Goal: Task Accomplishment & Management: Complete application form

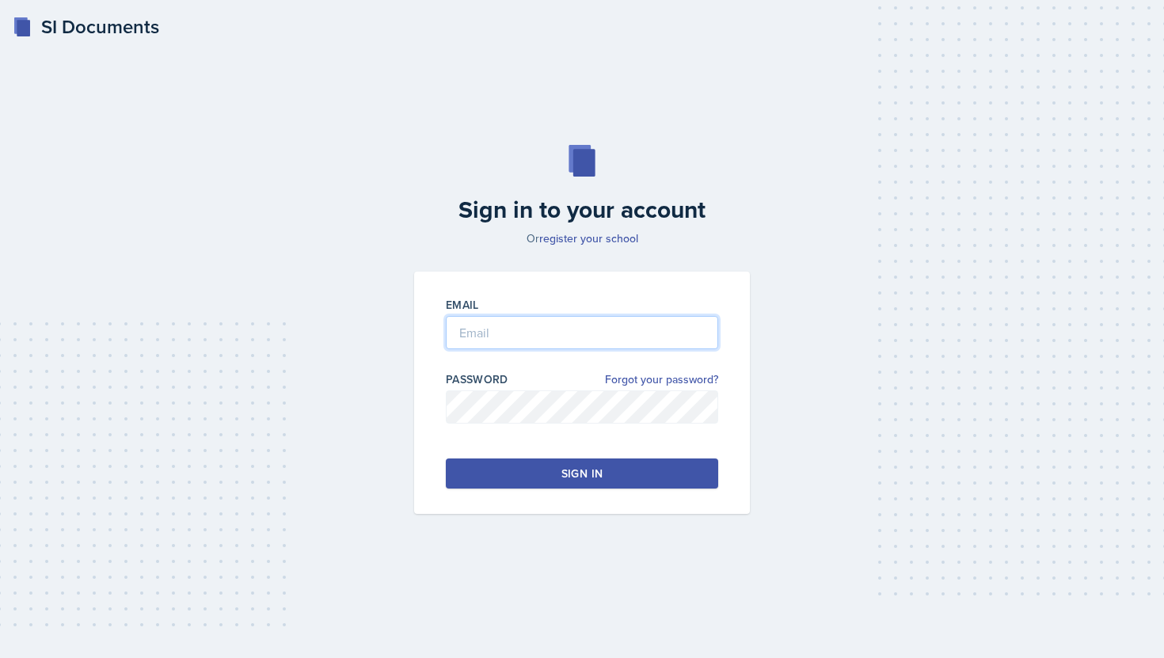
type input "[EMAIL_ADDRESS][DOMAIN_NAME]"
click at [505, 471] on button "Sign in" at bounding box center [582, 474] width 272 height 30
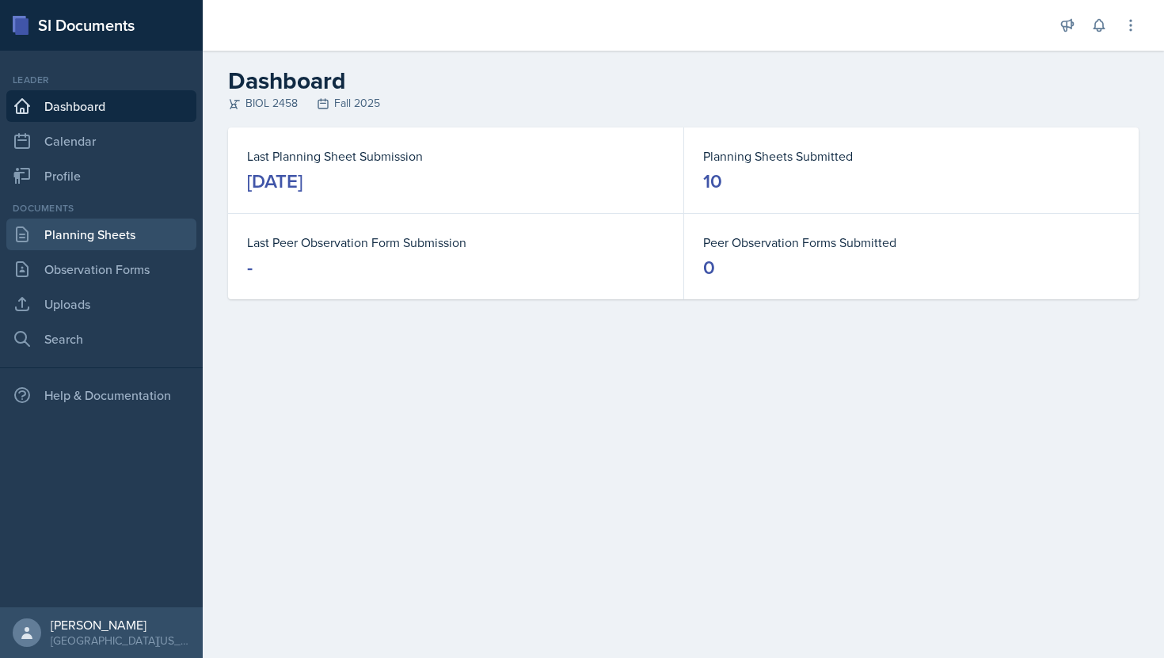
click at [46, 243] on link "Planning Sheets" at bounding box center [101, 235] width 190 height 32
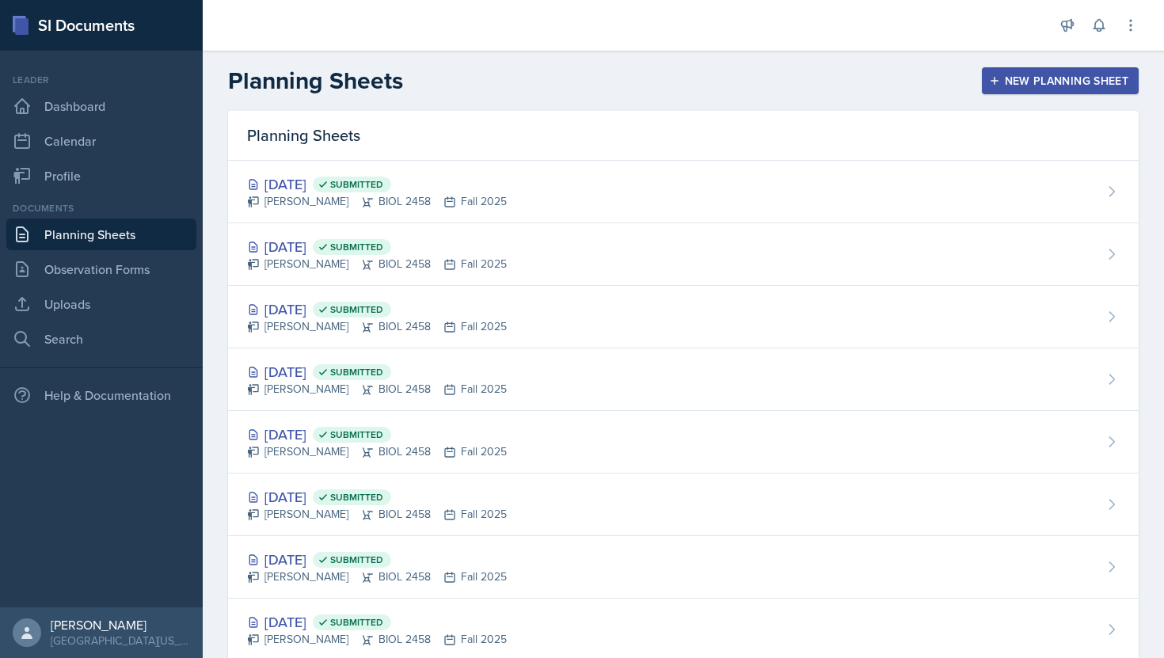
click at [988, 80] on button "New Planning Sheet" at bounding box center [1060, 80] width 157 height 27
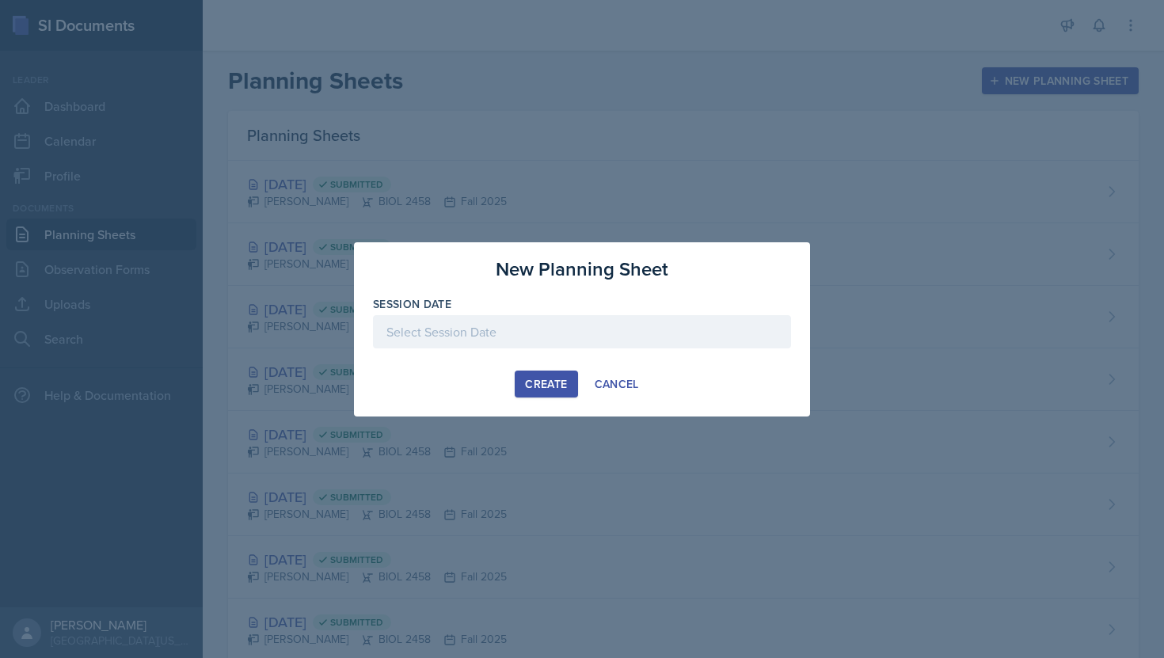
click at [612, 310] on div "Session Date" at bounding box center [582, 304] width 418 height 16
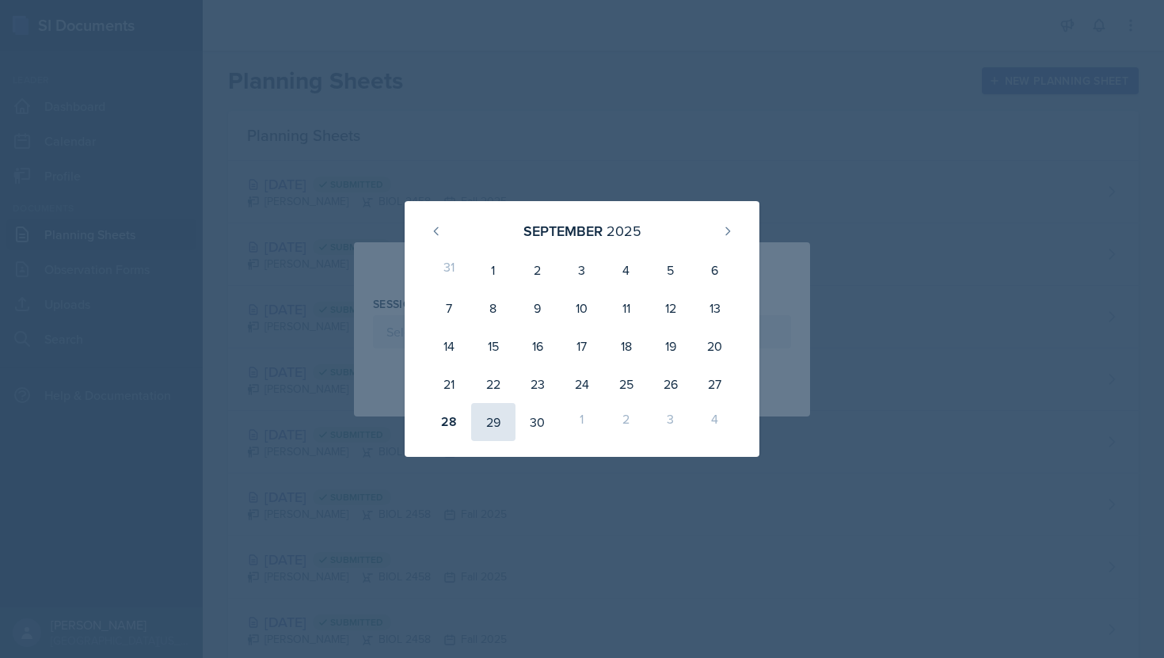
click at [496, 421] on div "29" at bounding box center [493, 422] width 44 height 38
type input "[DATE]"
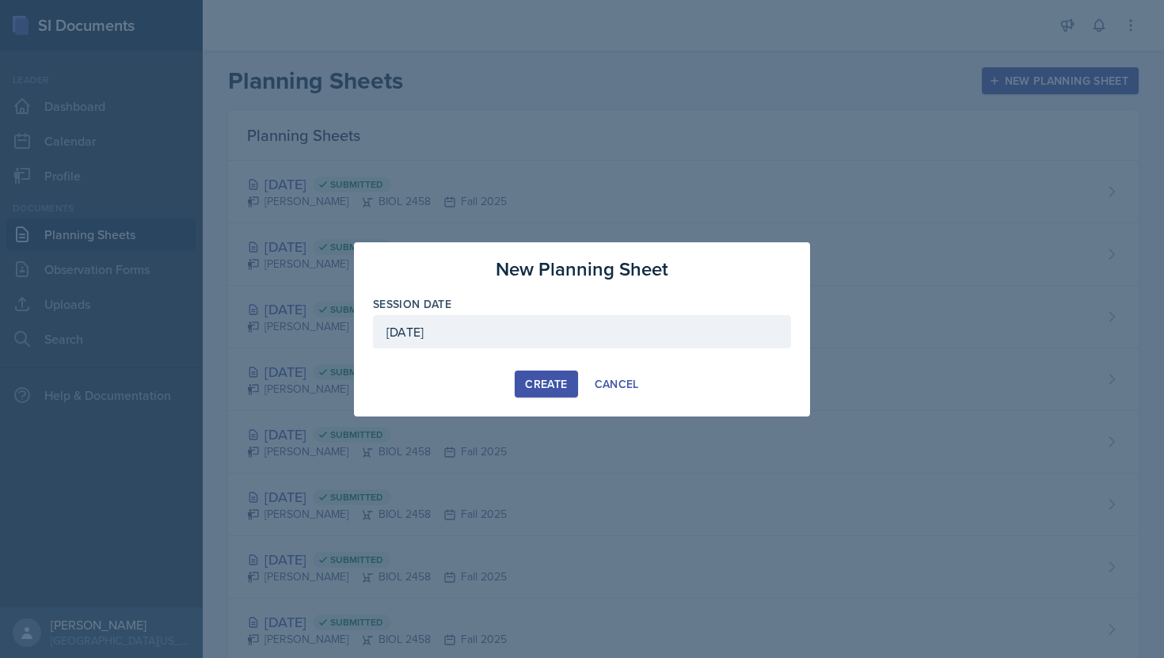
click at [564, 390] on div "Create" at bounding box center [546, 384] width 42 height 13
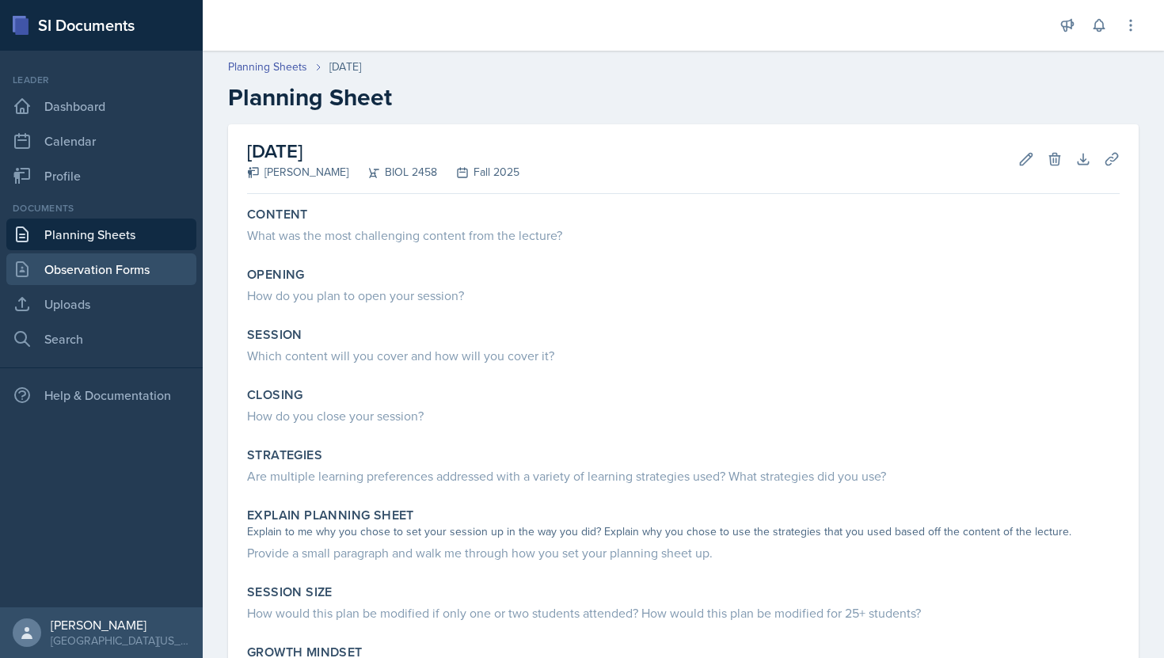
click at [115, 262] on link "Observation Forms" at bounding box center [101, 269] width 190 height 32
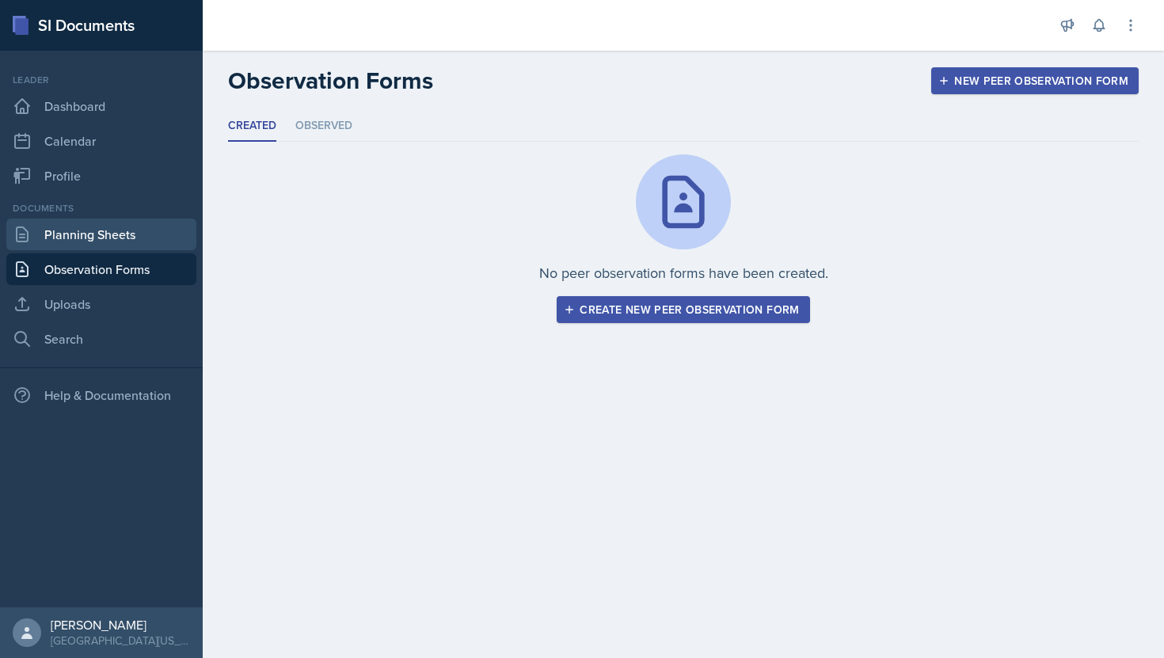
click at [72, 243] on link "Planning Sheets" at bounding box center [101, 235] width 190 height 32
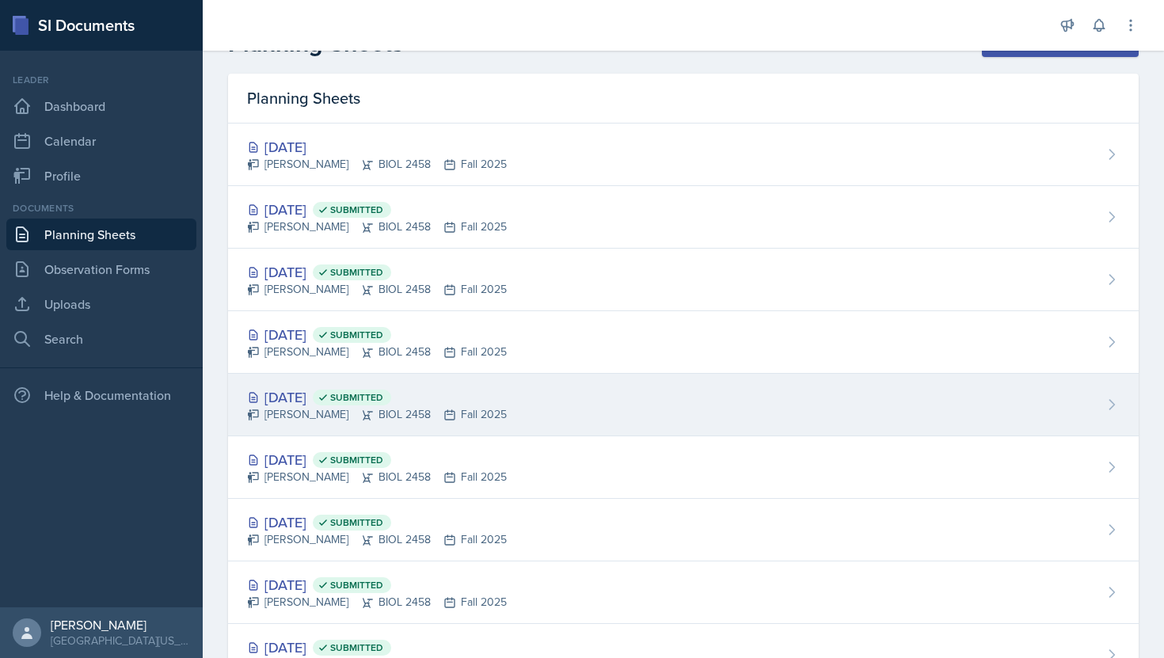
scroll to position [48, 0]
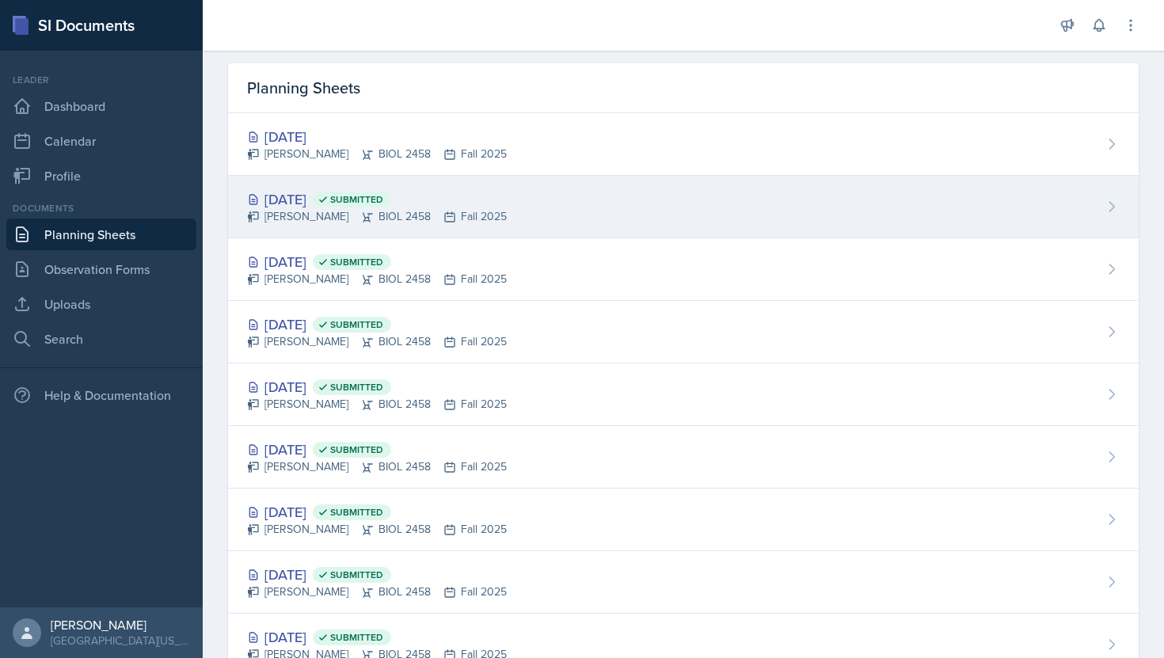
click at [470, 207] on div "[DATE] Submitted" at bounding box center [377, 198] width 260 height 21
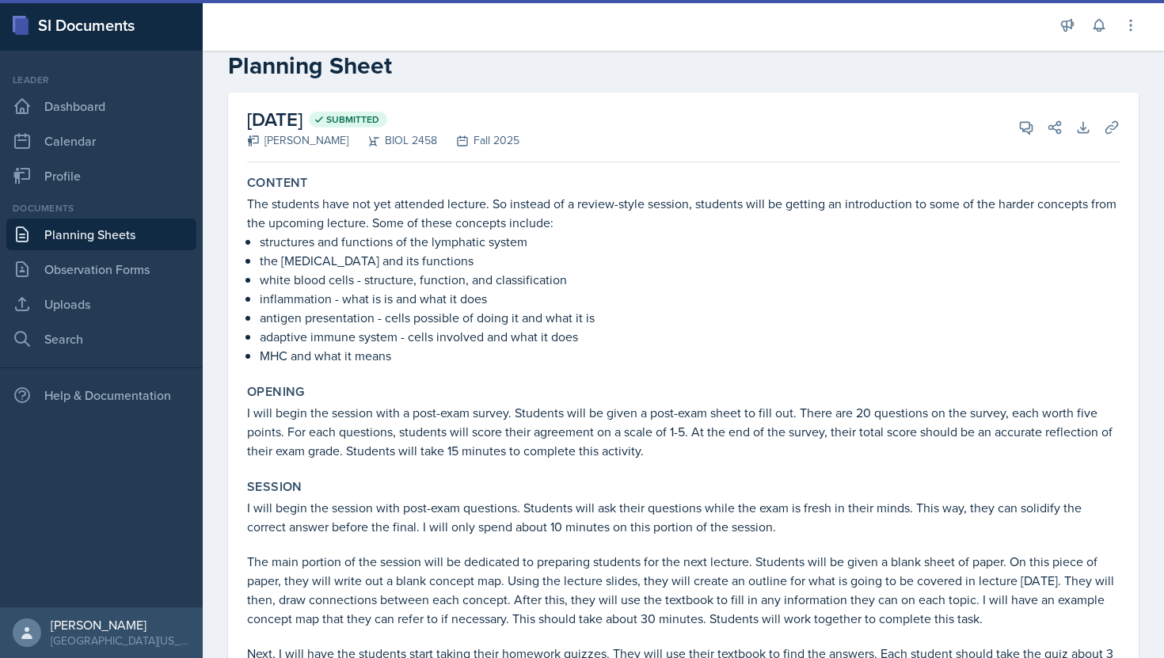
scroll to position [35, 0]
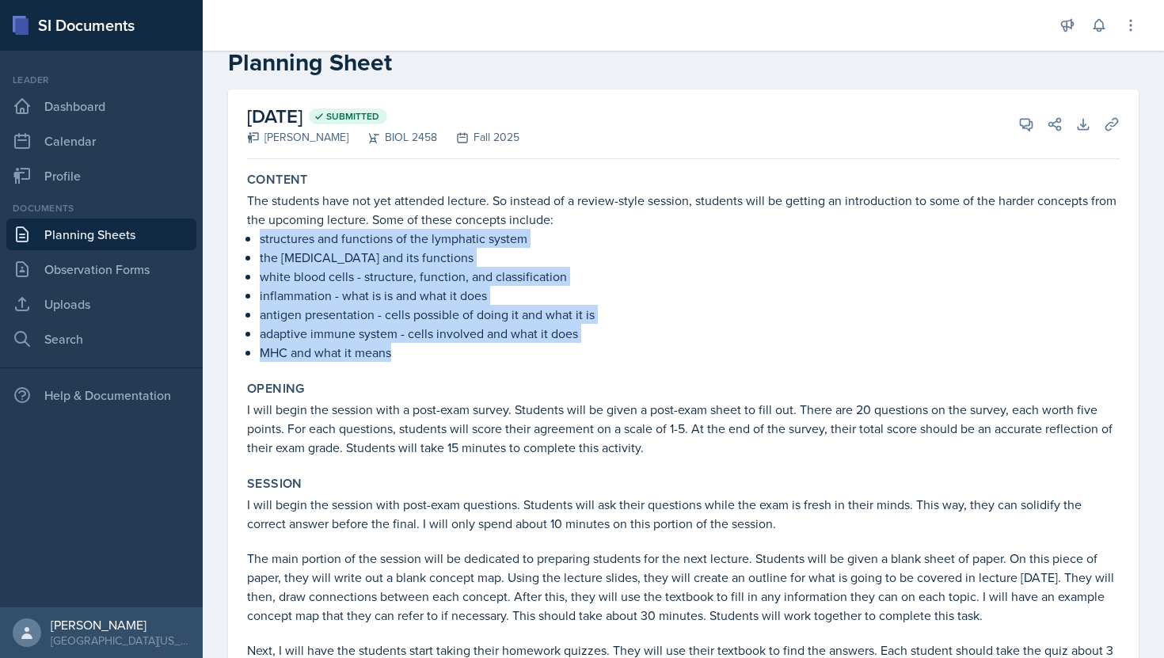
drag, startPoint x: 256, startPoint y: 237, endPoint x: 392, endPoint y: 348, distance: 175.6
click at [392, 348] on div "The students have not yet attended lecture. So instead of a review-style sessio…" at bounding box center [683, 276] width 873 height 171
copy ul "structures and functions of the lymphatic system the [MEDICAL_DATA] and its fun…"
click at [147, 263] on link "Observation Forms" at bounding box center [101, 269] width 190 height 32
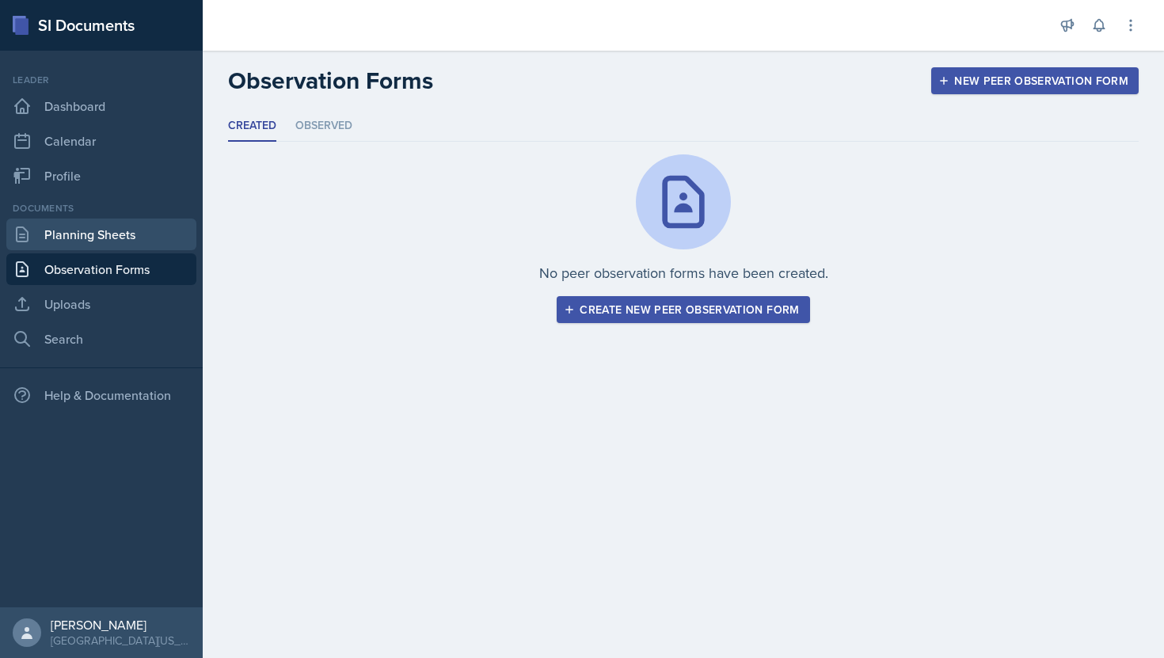
click at [135, 227] on link "Planning Sheets" at bounding box center [101, 235] width 190 height 32
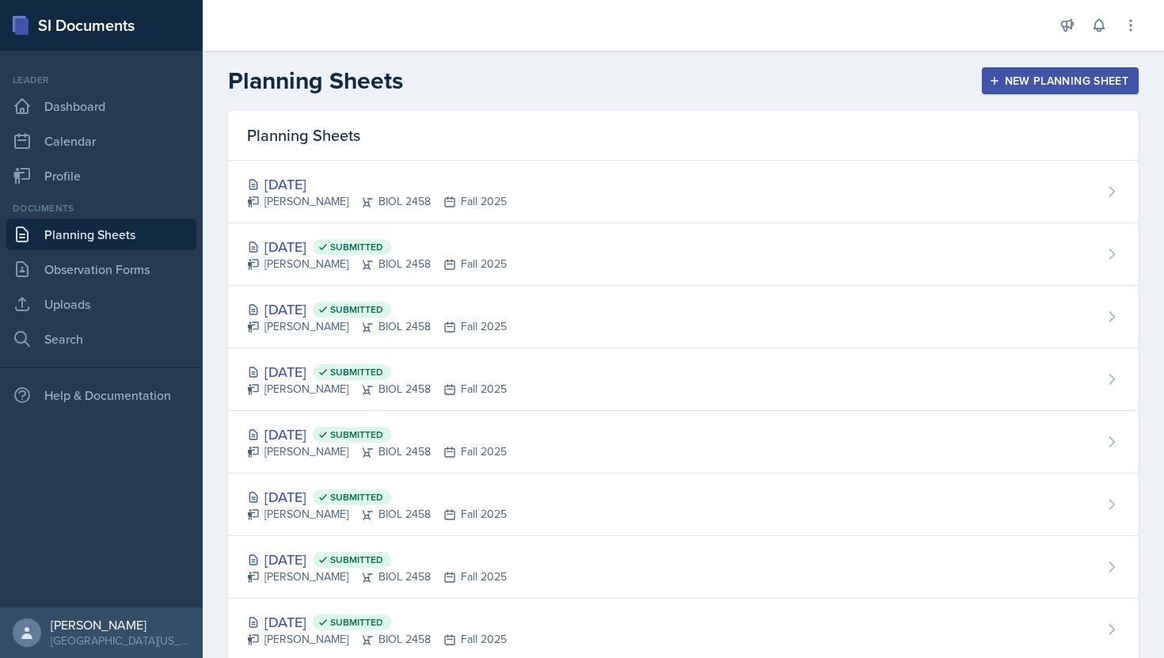
click at [135, 227] on link "Planning Sheets" at bounding box center [101, 235] width 190 height 32
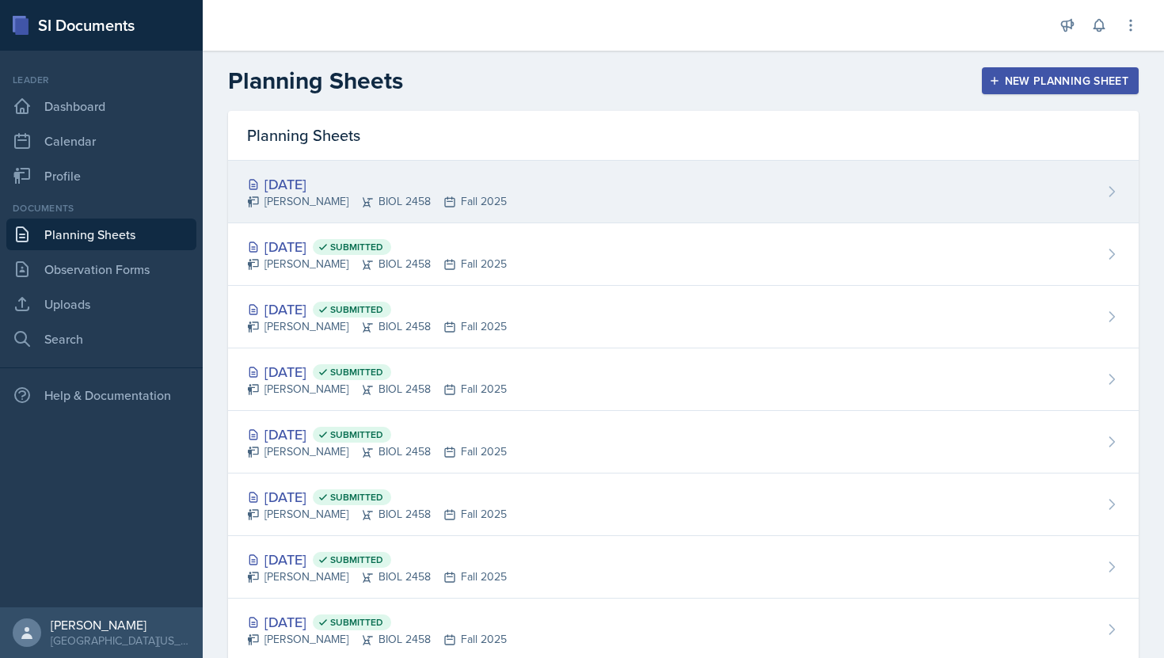
click at [397, 185] on div "[DATE]" at bounding box center [377, 183] width 260 height 21
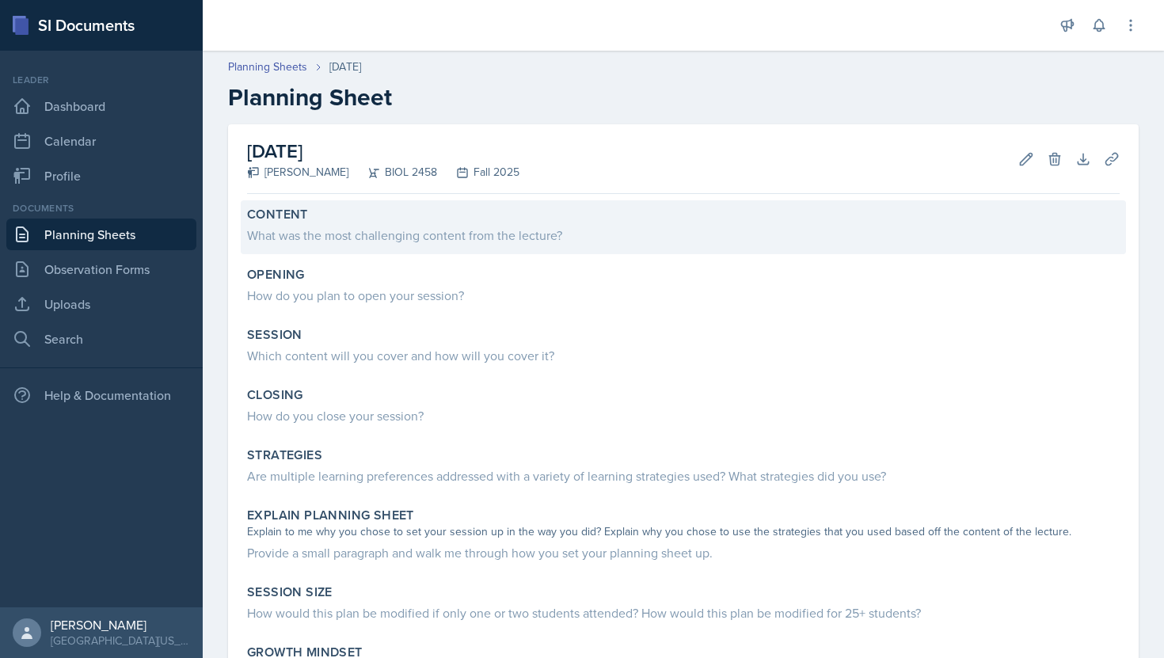
click at [341, 236] on div "What was the most challenging content from the lecture?" at bounding box center [683, 235] width 873 height 19
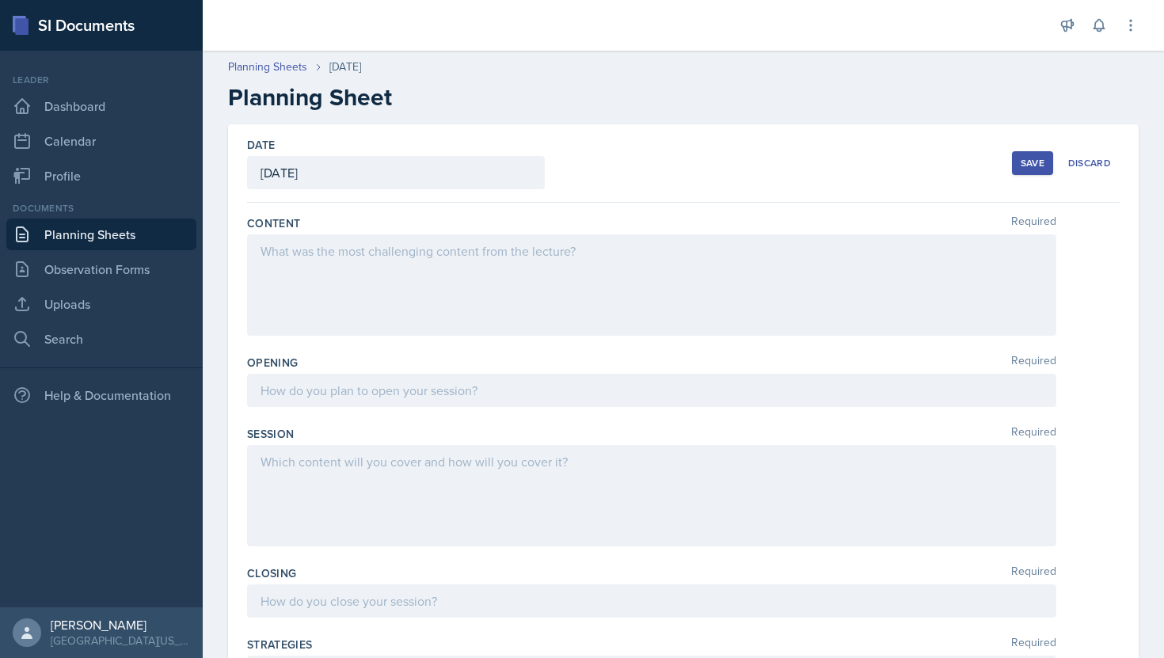
click at [330, 255] on div at bounding box center [651, 284] width 809 height 101
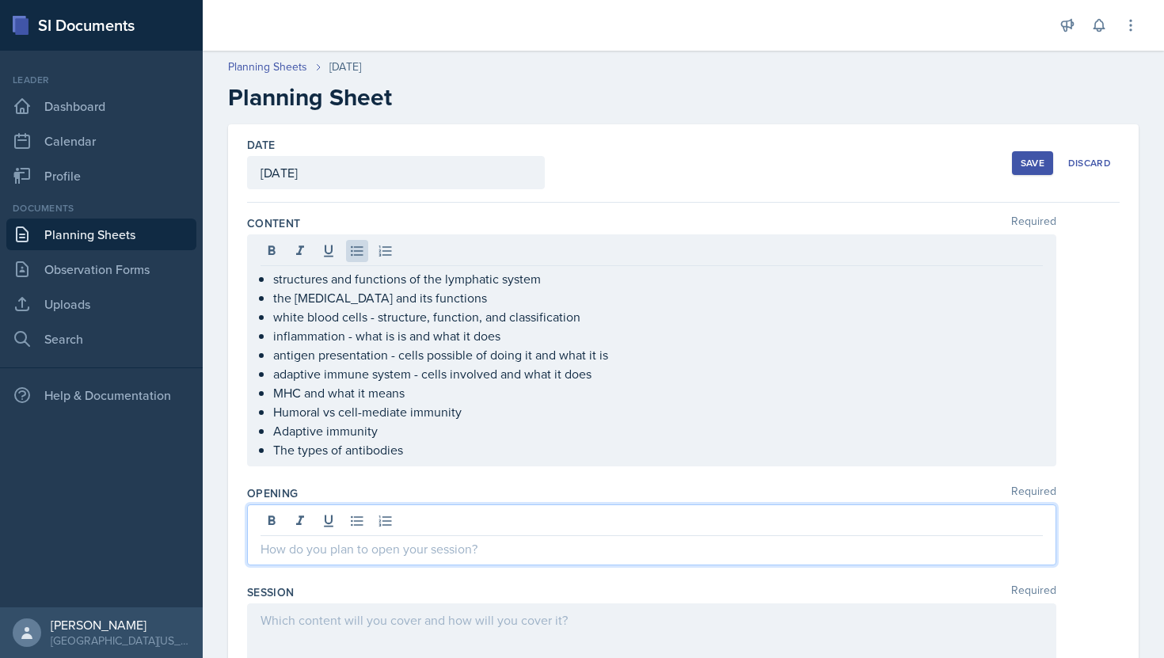
click at [508, 519] on div at bounding box center [651, 534] width 809 height 61
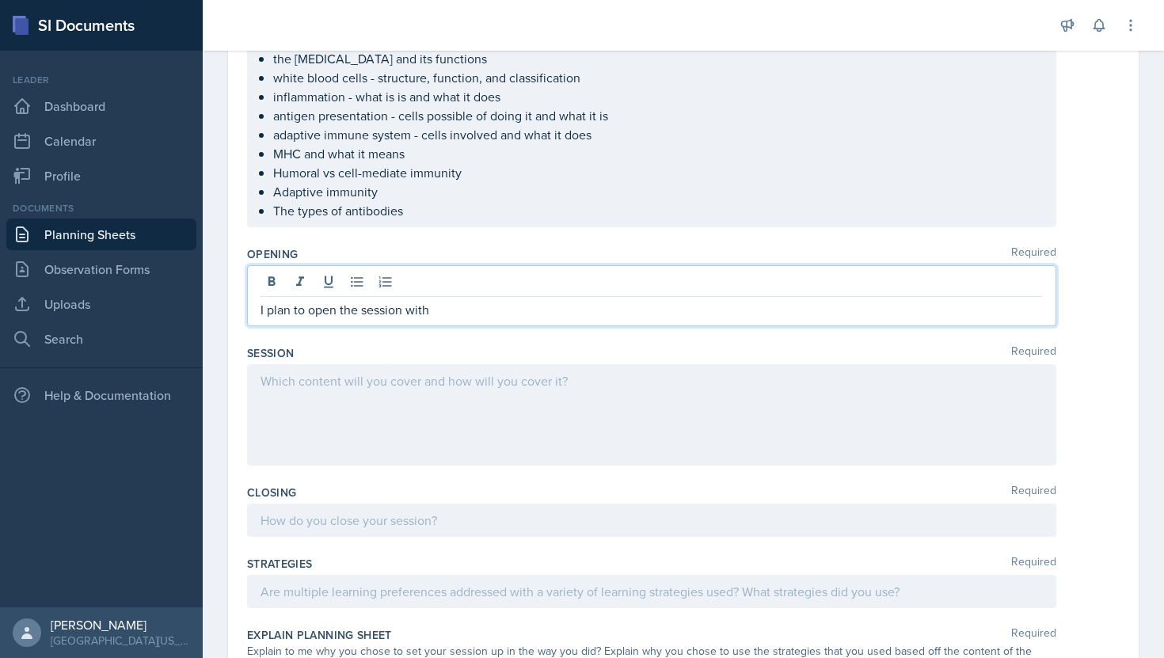
scroll to position [268, 0]
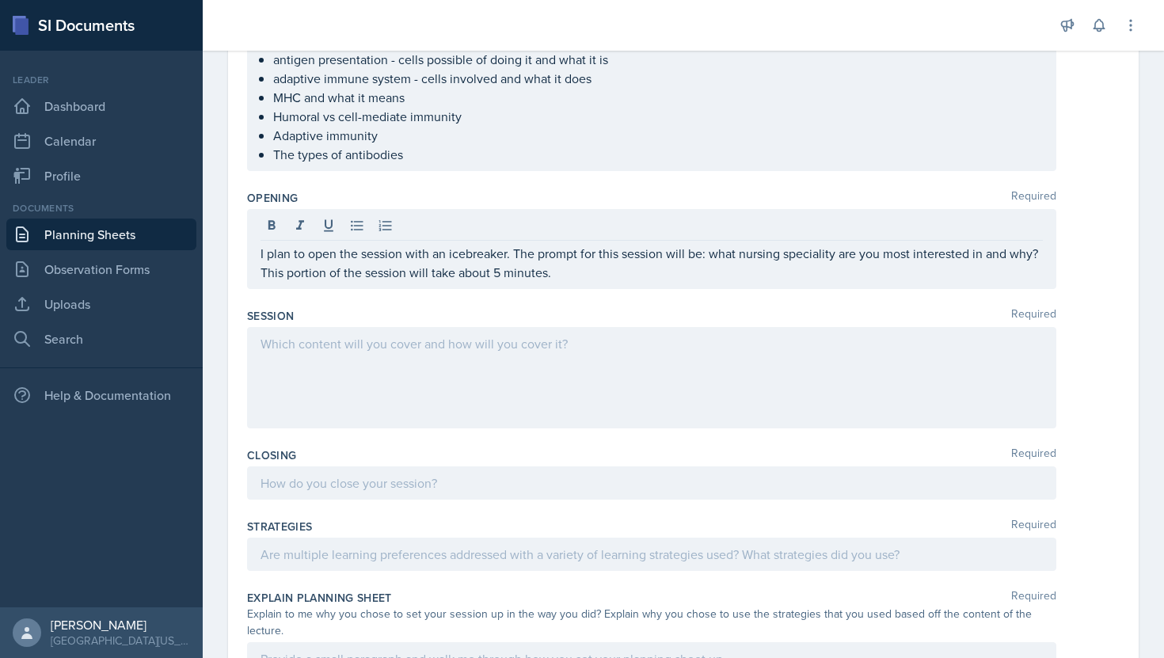
click at [256, 257] on div "I plan to open the session with an icebreaker. The prompt for this session will…" at bounding box center [651, 249] width 809 height 80
click at [259, 256] on div "I plan to open the session with an icebreaker. The prompt for this session will…" at bounding box center [651, 249] width 809 height 80
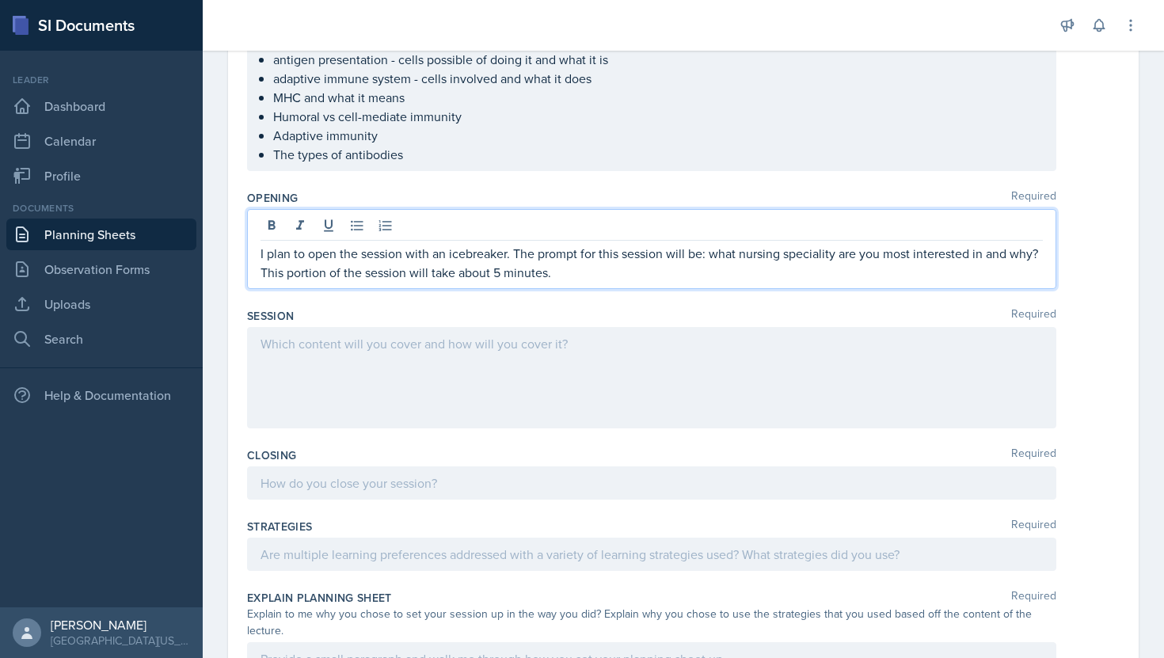
click at [260, 255] on div "I plan to open the session with an icebreaker. The prompt for this session will…" at bounding box center [651, 249] width 809 height 80
click at [264, 252] on p "I plan to open the session with an icebreaker. The prompt for this session will…" at bounding box center [652, 263] width 782 height 38
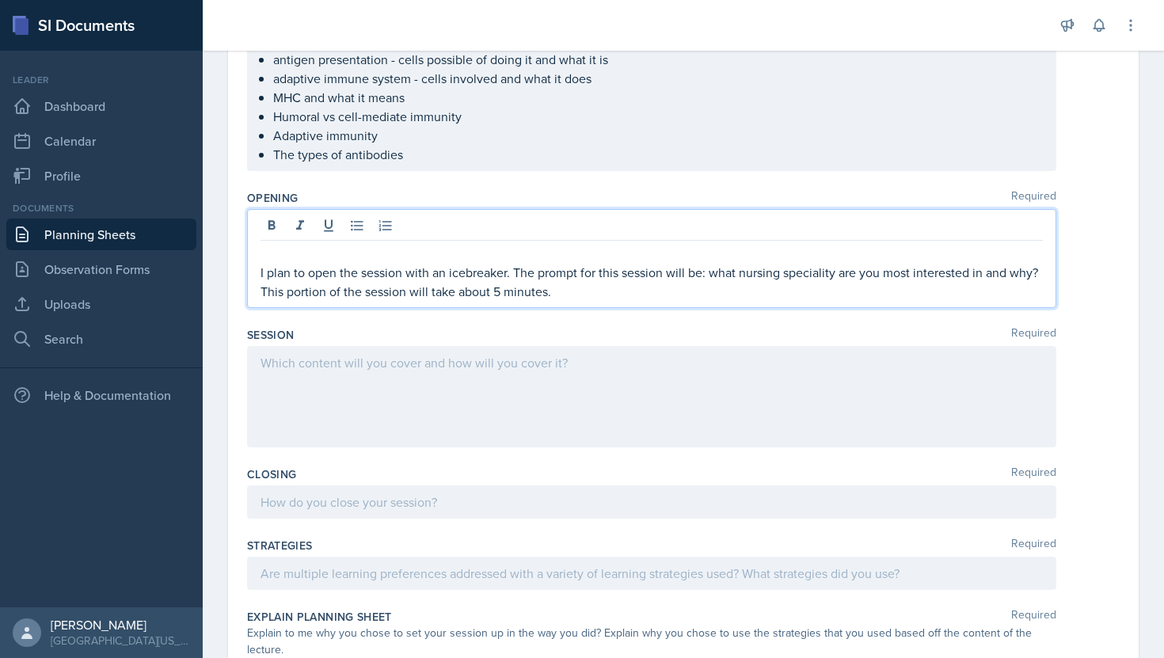
click at [266, 255] on p at bounding box center [652, 253] width 782 height 19
click at [641, 296] on p "I plan to open the session with an icebreaker. The prompt for this session will…" at bounding box center [652, 282] width 782 height 38
click at [546, 261] on p "I will remind students to sign in to" at bounding box center [652, 253] width 782 height 19
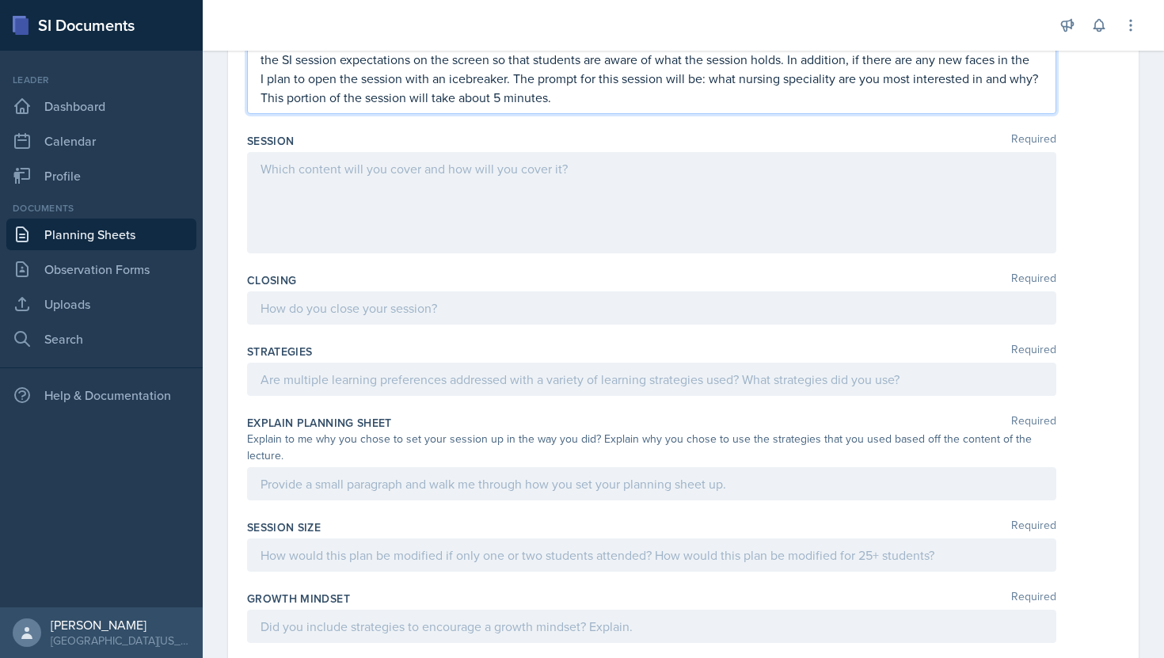
scroll to position [655, 0]
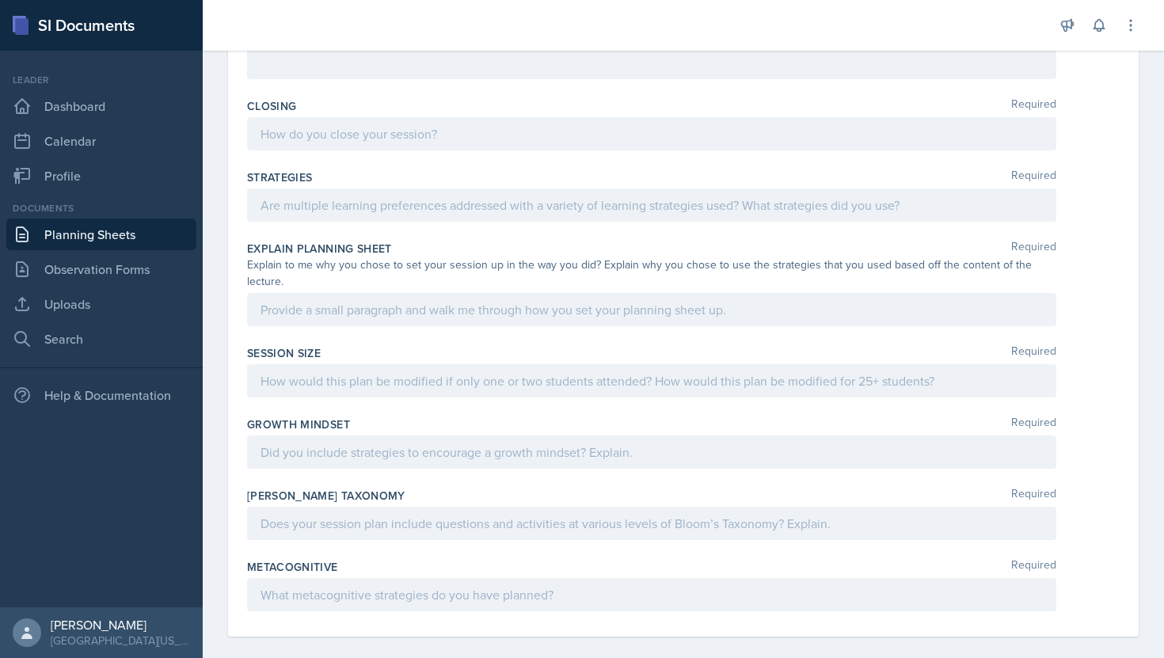
click at [417, 449] on div at bounding box center [651, 452] width 809 height 33
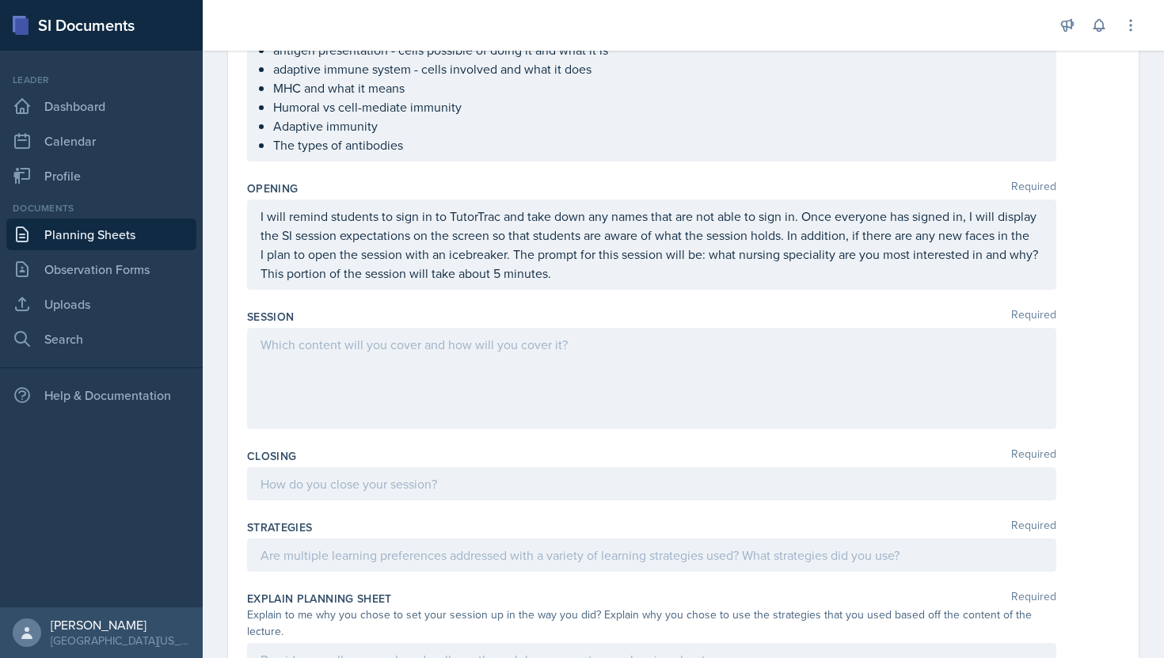
click at [280, 371] on div at bounding box center [651, 378] width 809 height 101
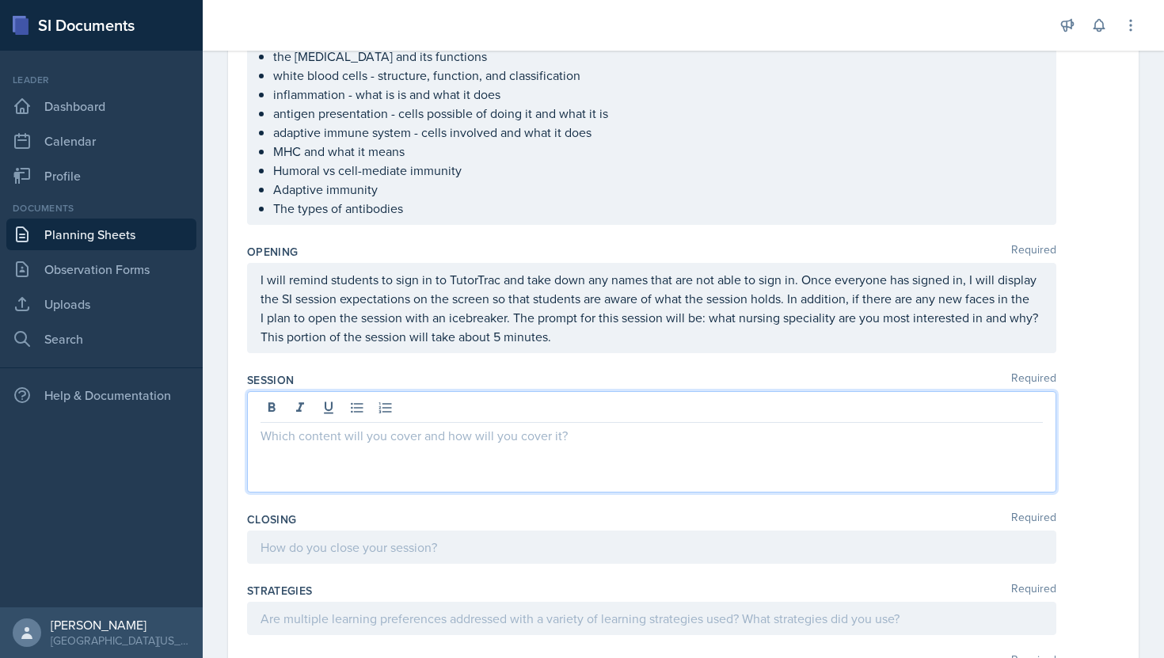
scroll to position [242, 0]
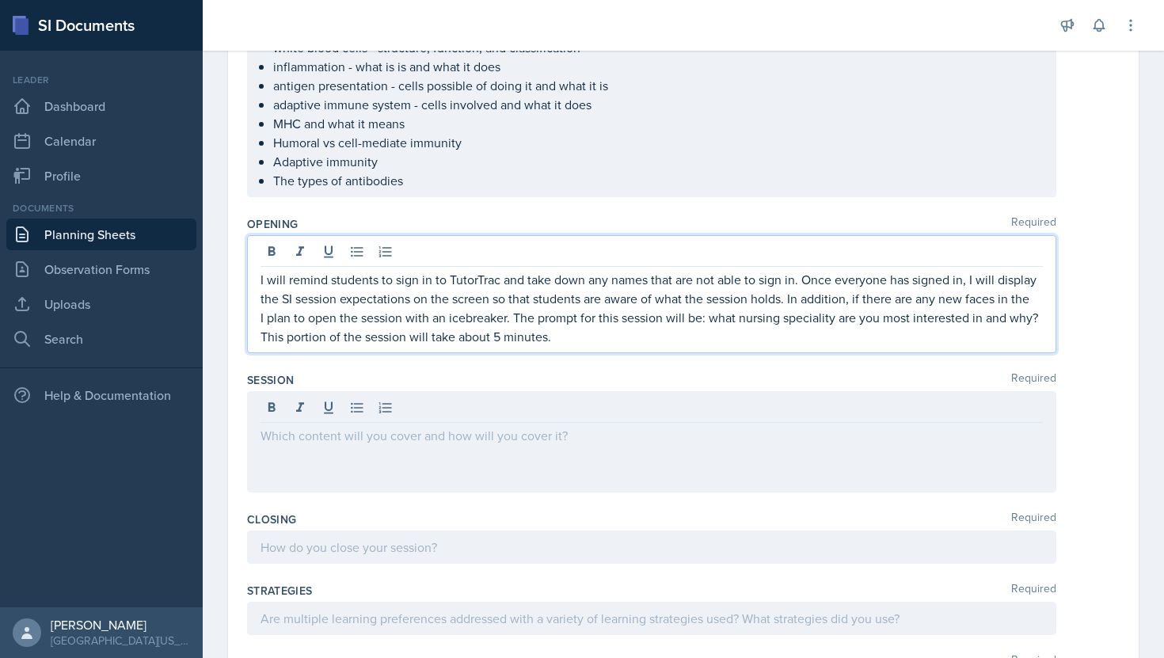
click at [530, 296] on p "I will remind students to sign in to TutorTrac and take down any names that are…" at bounding box center [652, 289] width 782 height 38
click at [1035, 302] on p "I will remind students to sign in to TutorTrac and take down any names that are…" at bounding box center [652, 289] width 782 height 38
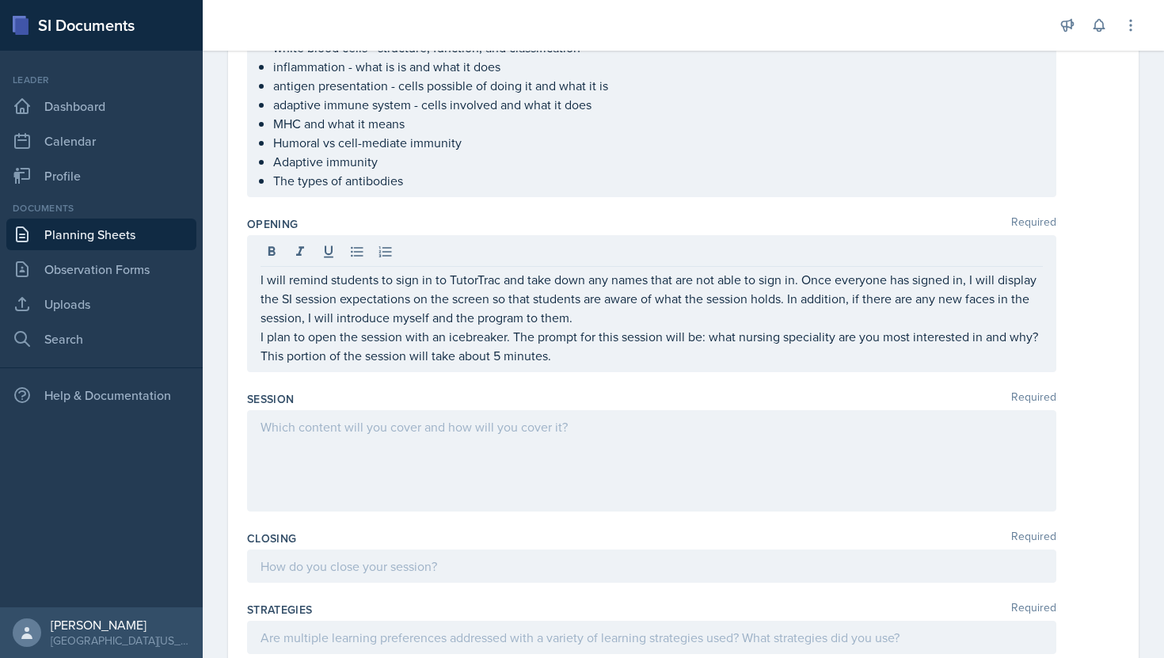
click at [835, 440] on div at bounding box center [651, 460] width 809 height 101
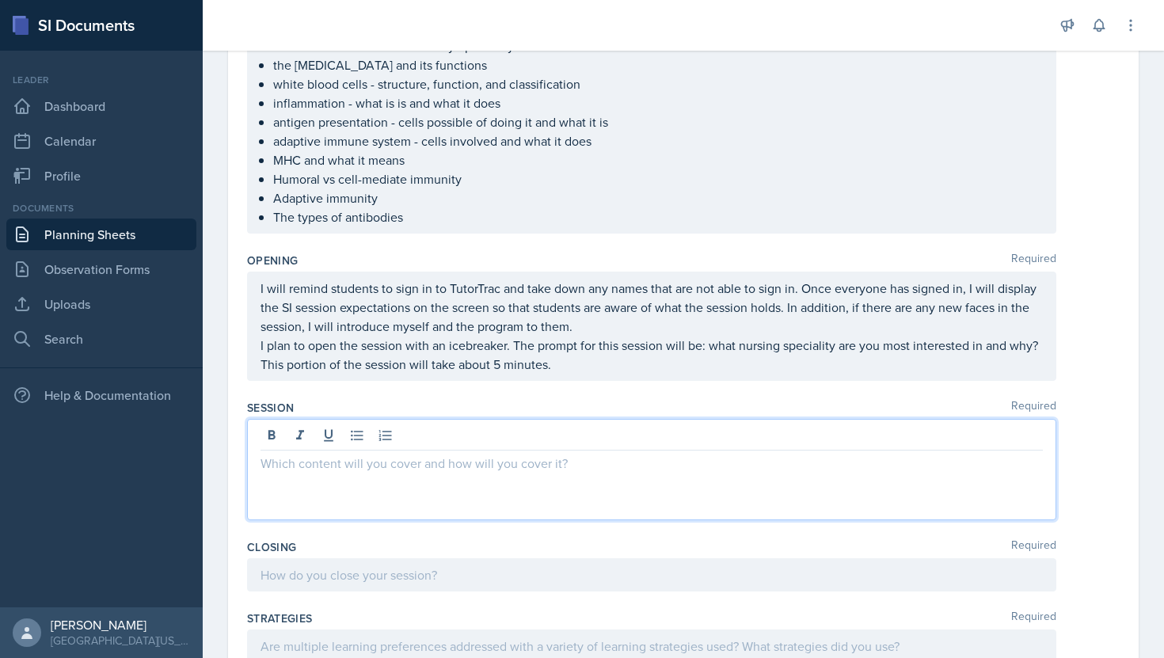
scroll to position [212, 0]
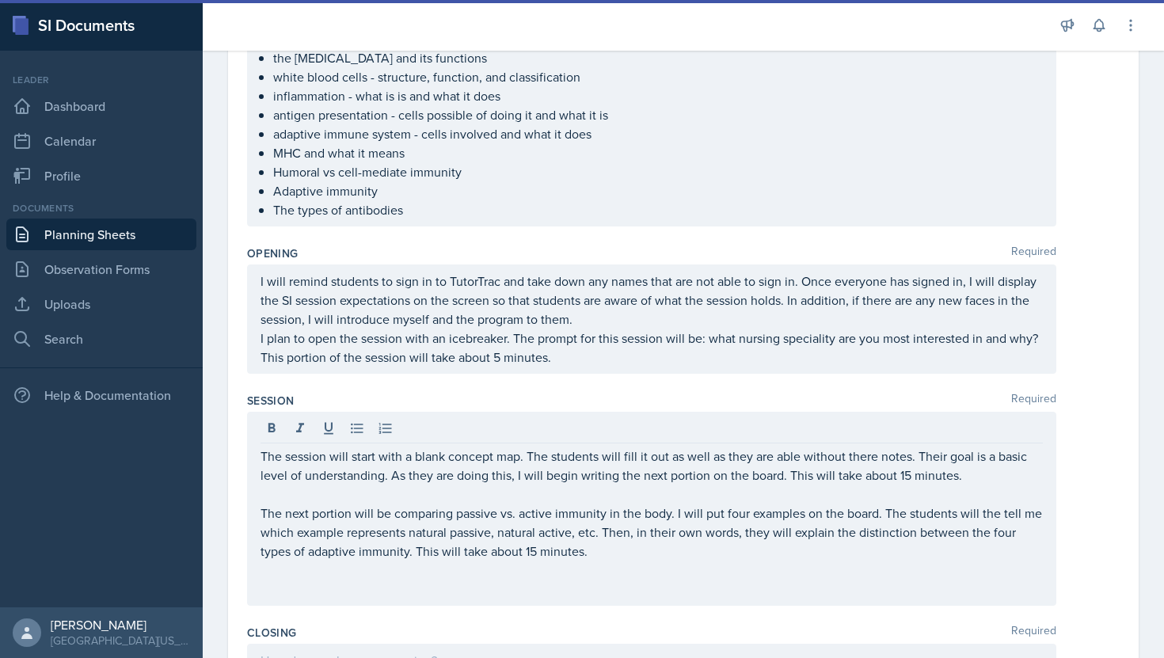
click at [694, 265] on div "I will remind students to sign in to TutorTrac and take down any names that are…" at bounding box center [651, 319] width 809 height 109
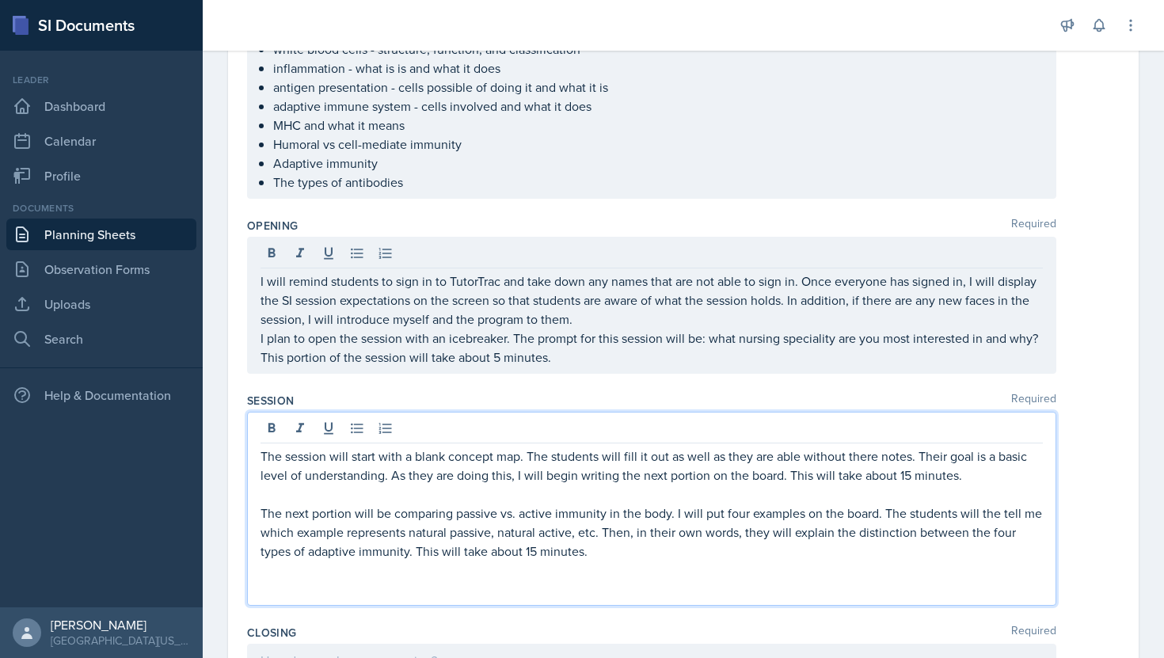
click at [666, 553] on div "The session will start with a blank concept map. The students will fill it out …" at bounding box center [652, 523] width 782 height 152
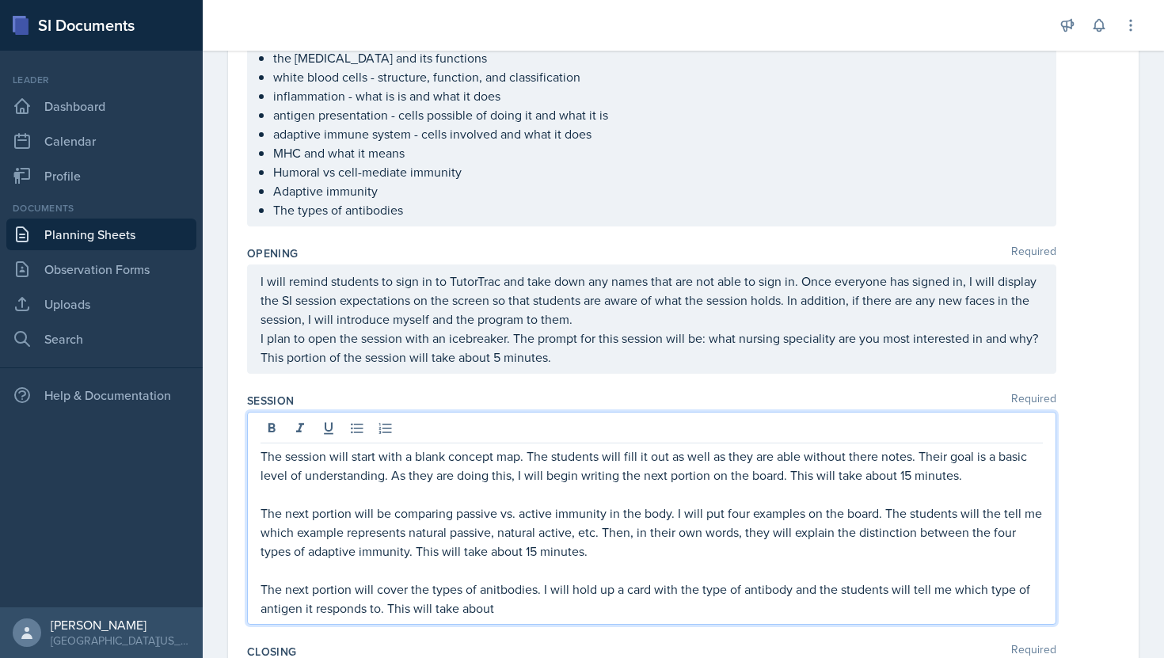
click at [371, 207] on p "The types of antibodies" at bounding box center [658, 209] width 770 height 19
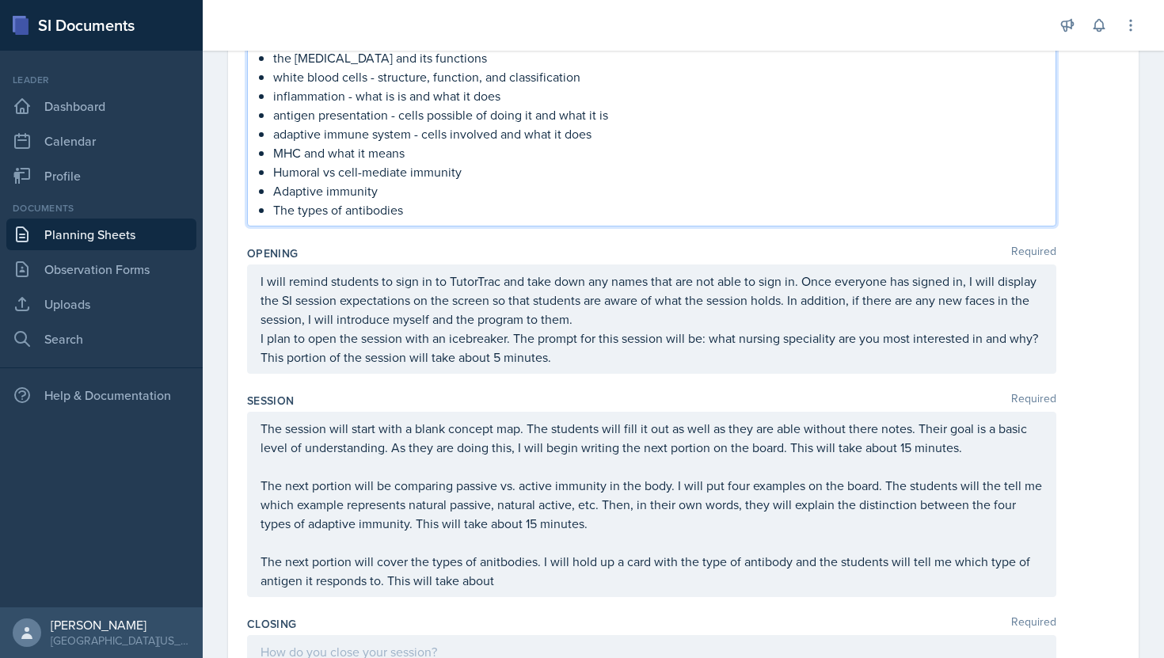
click at [369, 192] on p "Adaptive immunity" at bounding box center [658, 190] width 770 height 19
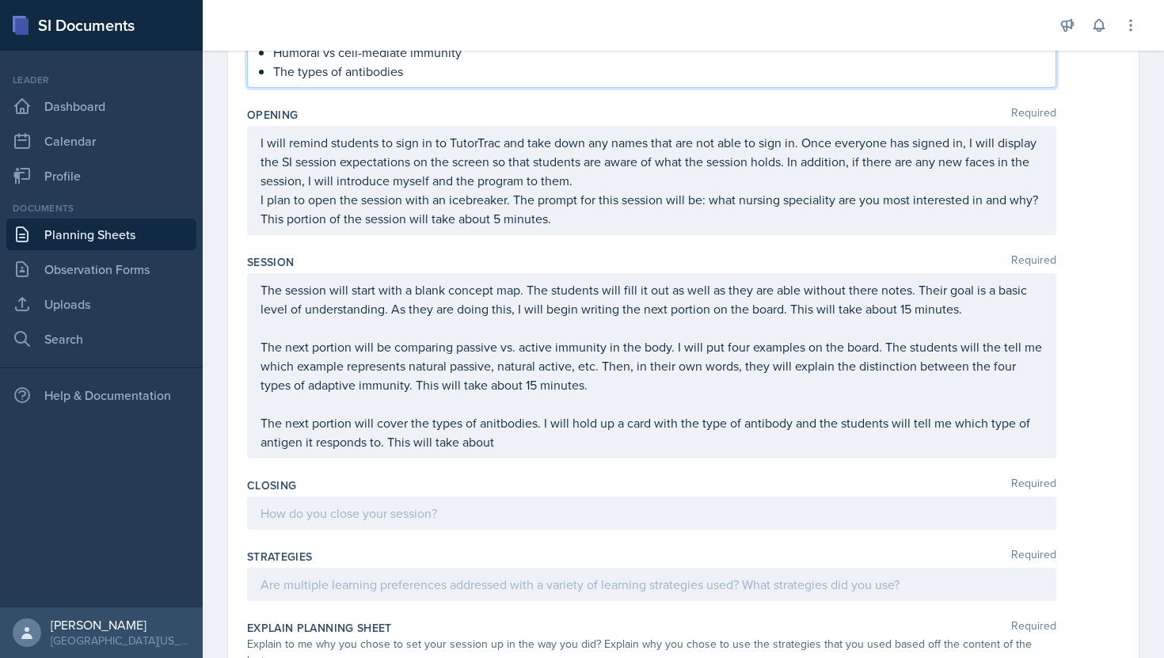
click at [500, 448] on p "The next portion will cover the types of anitbodies. I will hold up a card with…" at bounding box center [652, 432] width 782 height 38
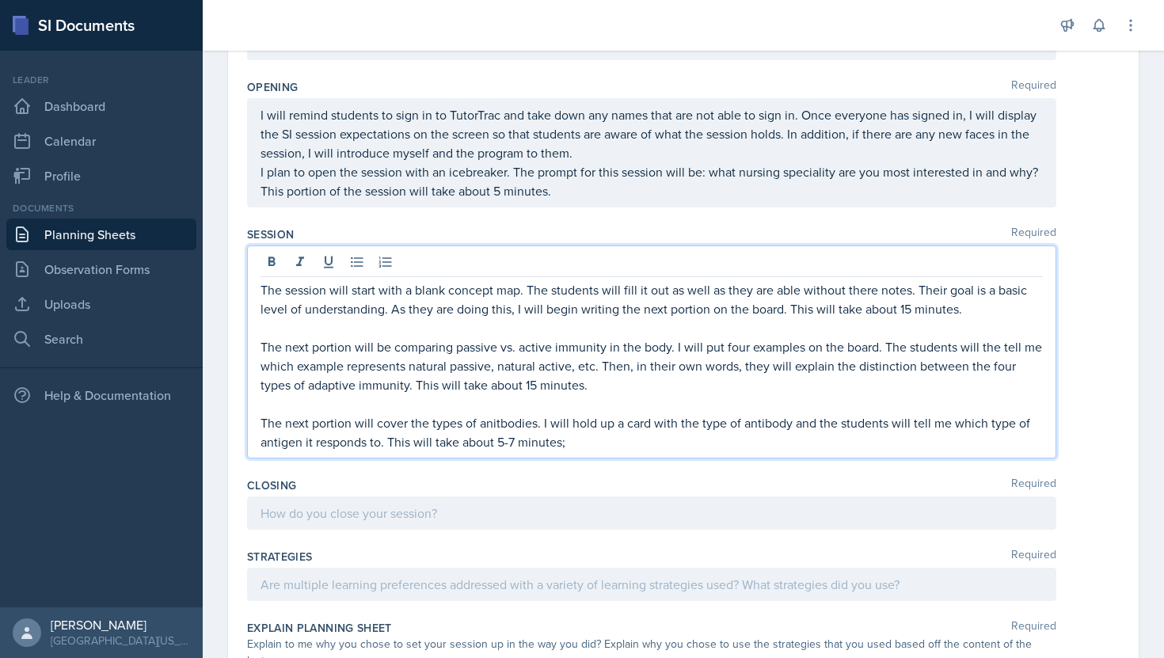
click at [520, 421] on p "The next portion will cover the types of anitbodies. I will hold up a card with…" at bounding box center [652, 432] width 782 height 38
click at [498, 422] on p "The next portion will cover the types of anitbodies. I will hold up a card with…" at bounding box center [652, 432] width 782 height 38
click at [584, 447] on p "The next portion will cover the types of antibodies. I will hold up a card with…" at bounding box center [652, 432] width 782 height 38
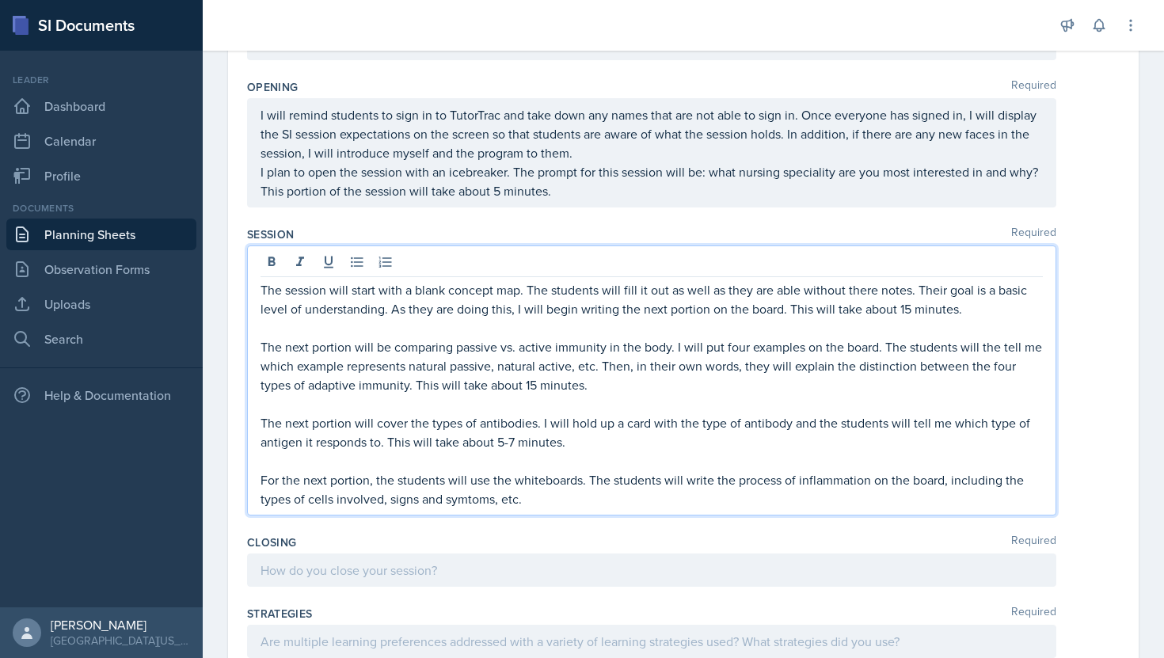
click at [474, 503] on p "For the next portion, the students will use the whiteboards. The students will …" at bounding box center [652, 489] width 782 height 38
click at [469, 496] on p "For the next portion, the students will use the whiteboards. The students will …" at bounding box center [652, 489] width 782 height 38
click at [548, 496] on p "For the next portion, the students will use the whiteboards. The students will …" at bounding box center [652, 489] width 782 height 38
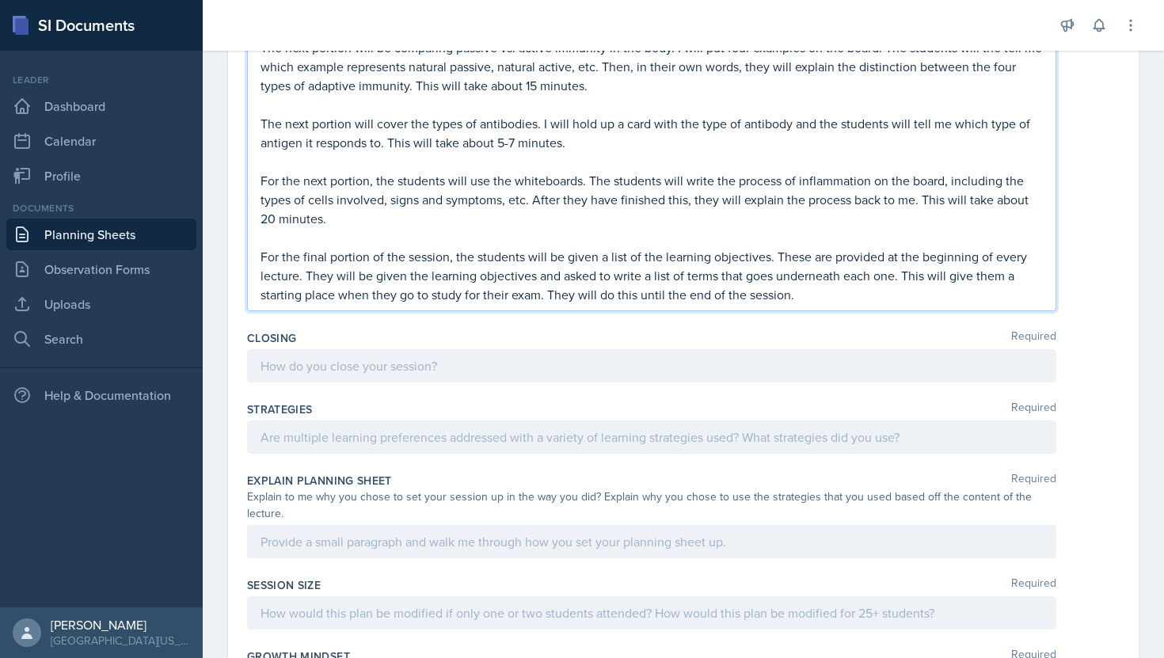
click at [561, 366] on p at bounding box center [652, 365] width 782 height 19
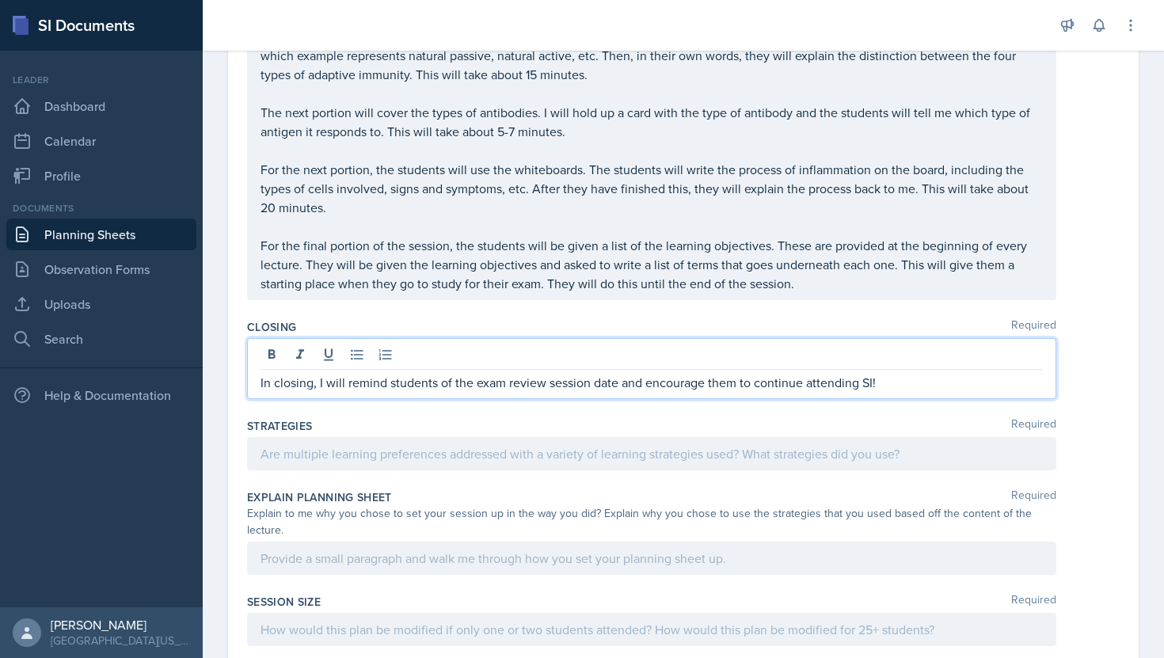
scroll to position [646, 0]
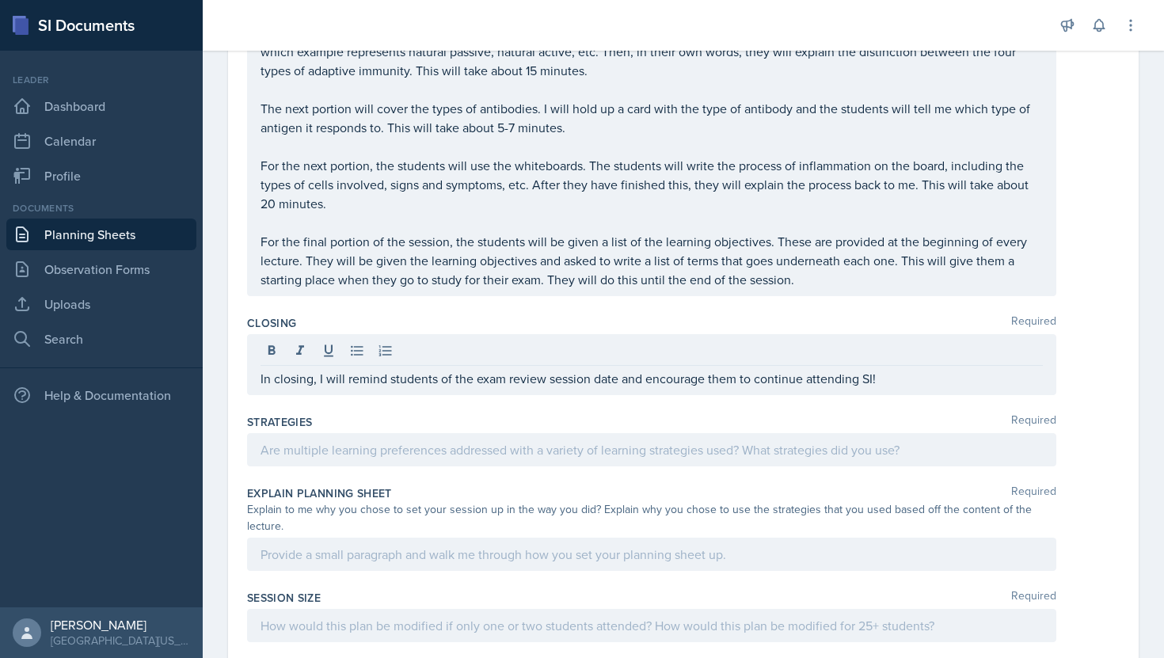
click at [398, 460] on div at bounding box center [651, 449] width 809 height 33
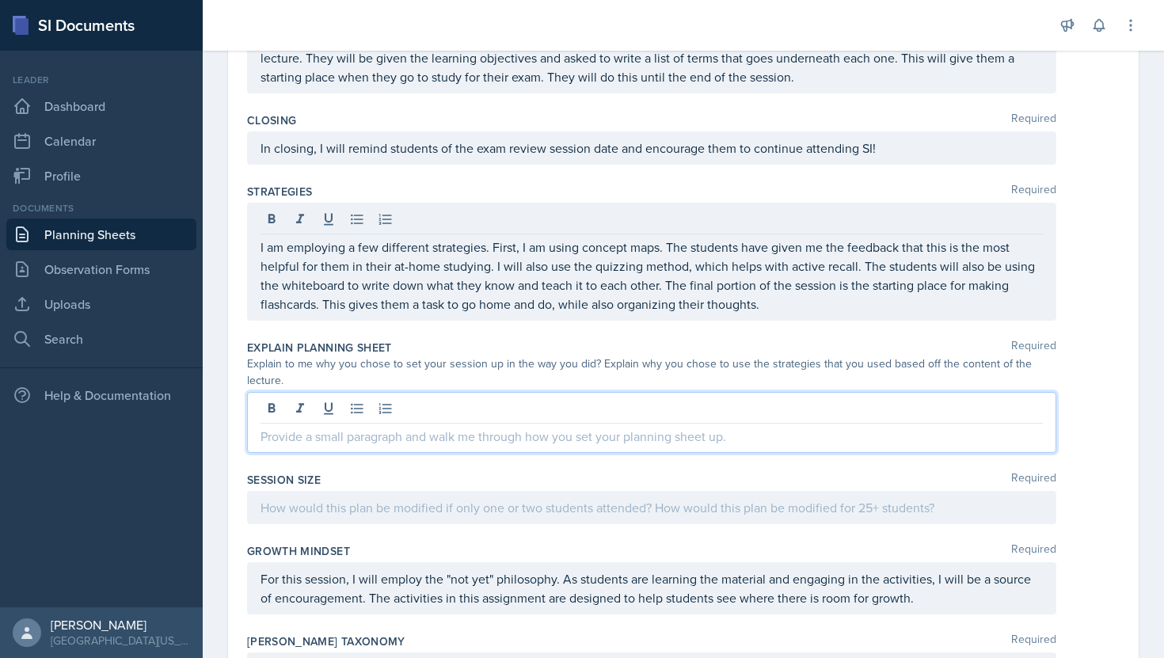
click at [383, 427] on p at bounding box center [652, 436] width 782 height 19
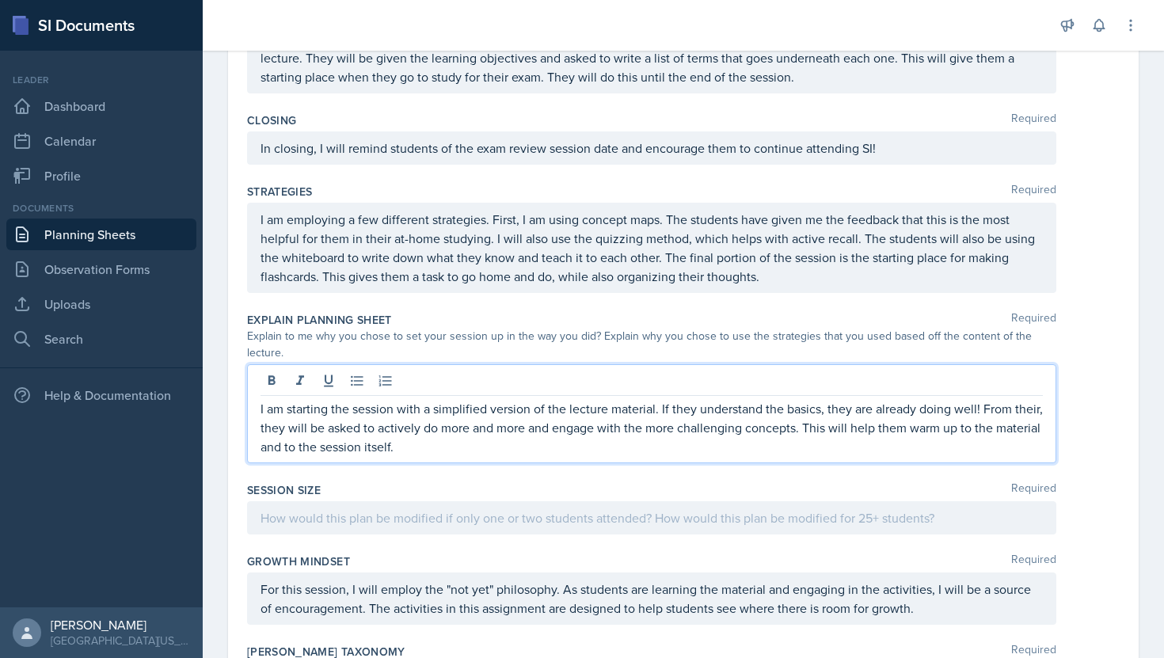
click at [366, 520] on div "Session Size Required" at bounding box center [683, 511] width 873 height 71
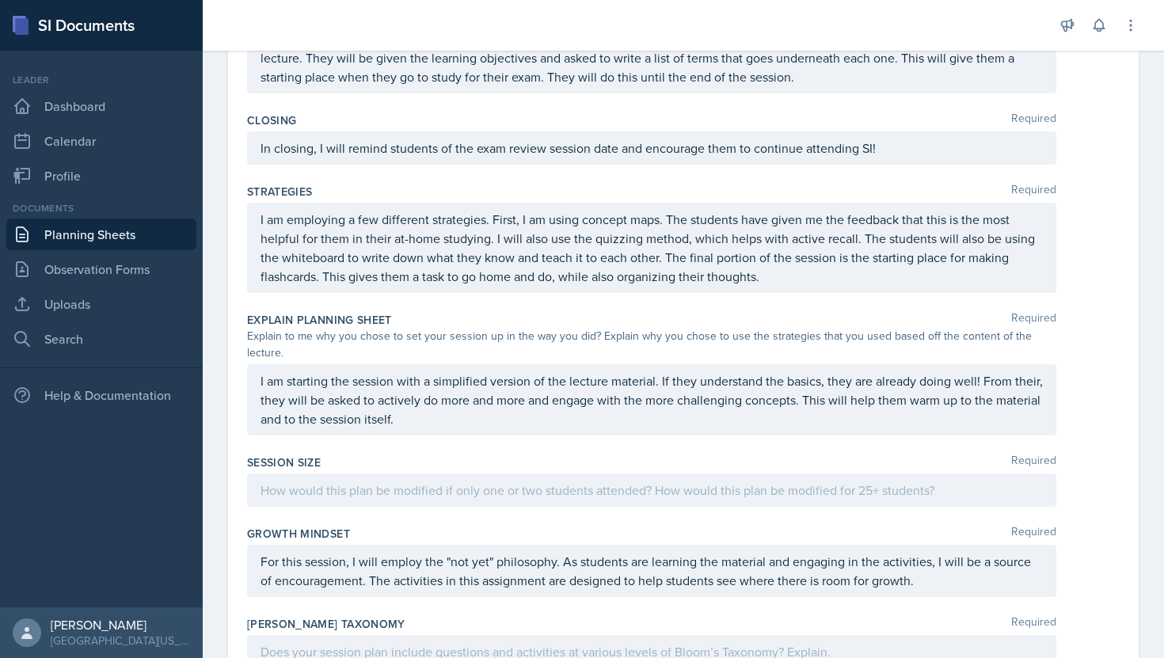
click at [369, 474] on div at bounding box center [651, 490] width 809 height 33
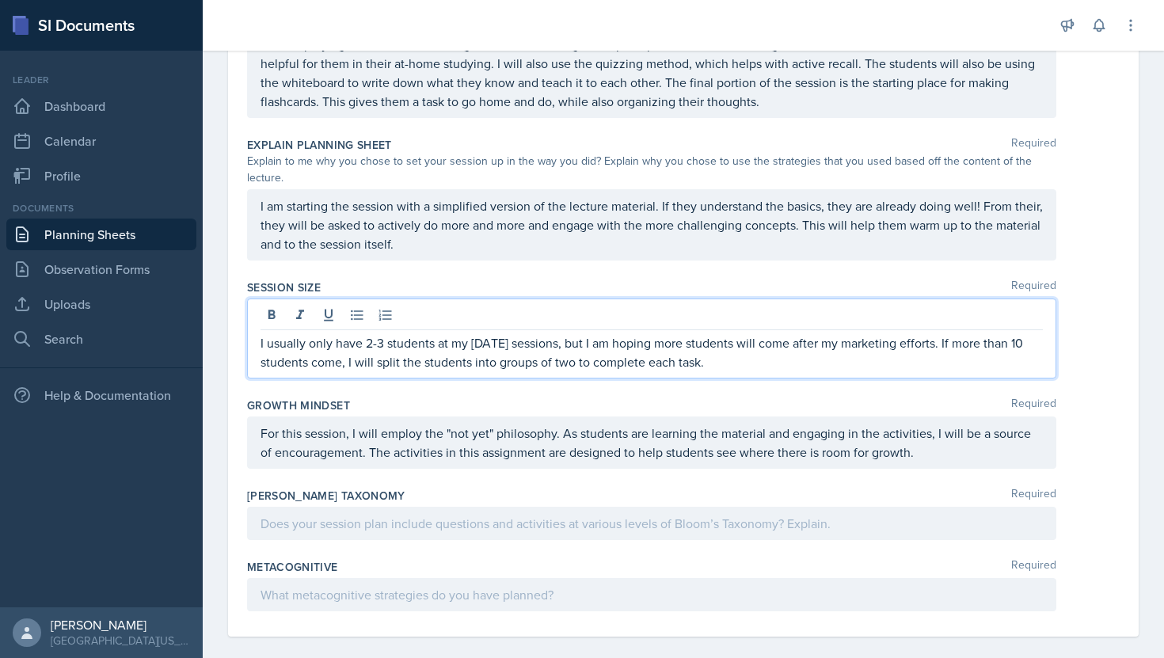
scroll to position [1024, 0]
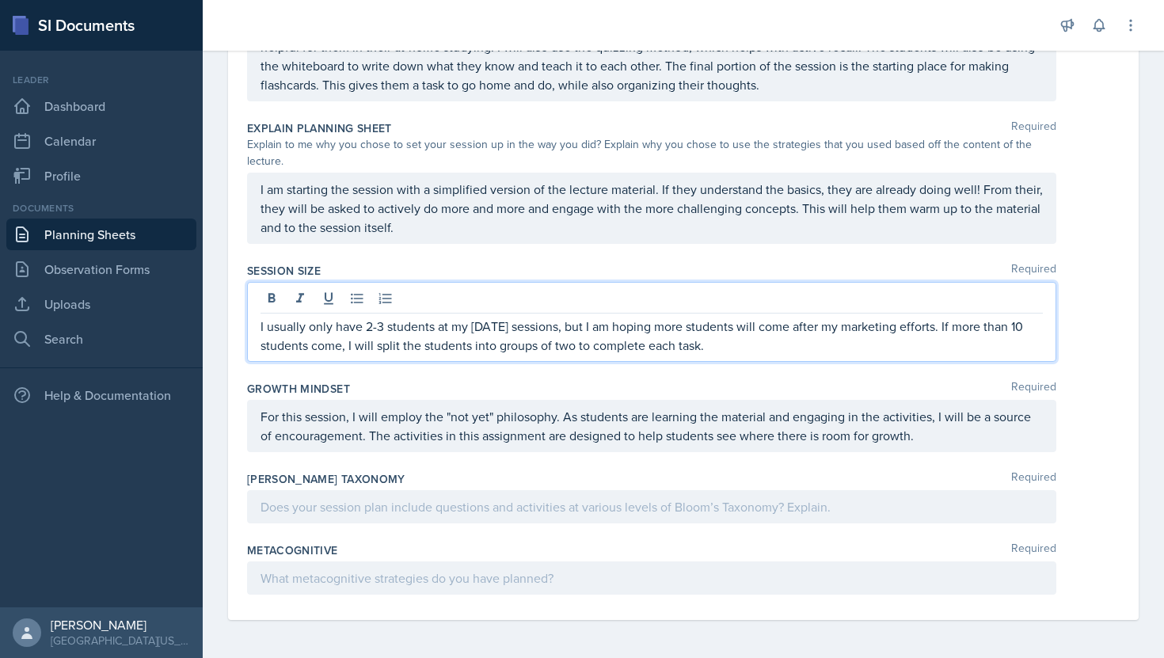
click at [653, 506] on p at bounding box center [652, 506] width 782 height 19
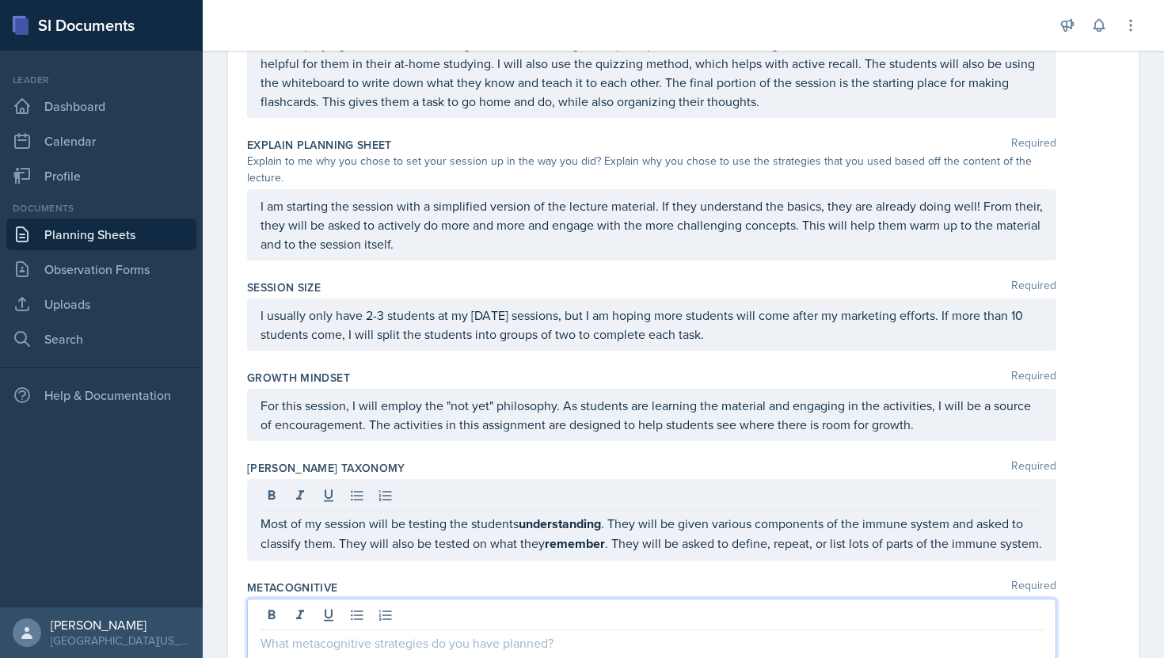
click at [428, 605] on div at bounding box center [651, 629] width 809 height 61
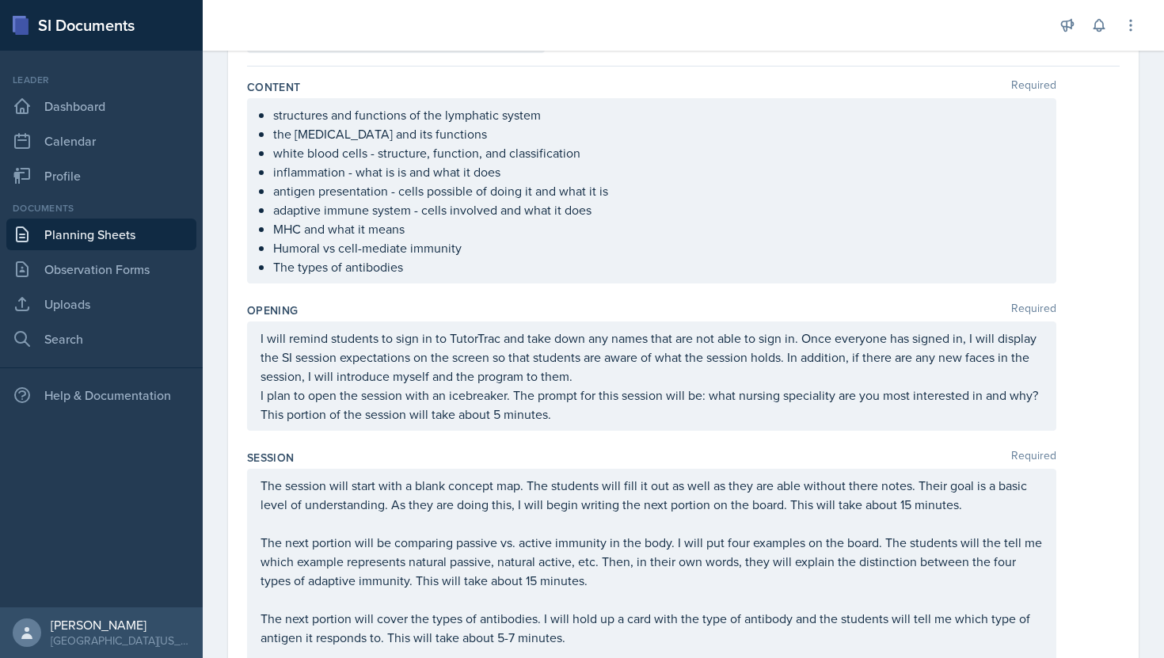
scroll to position [0, 0]
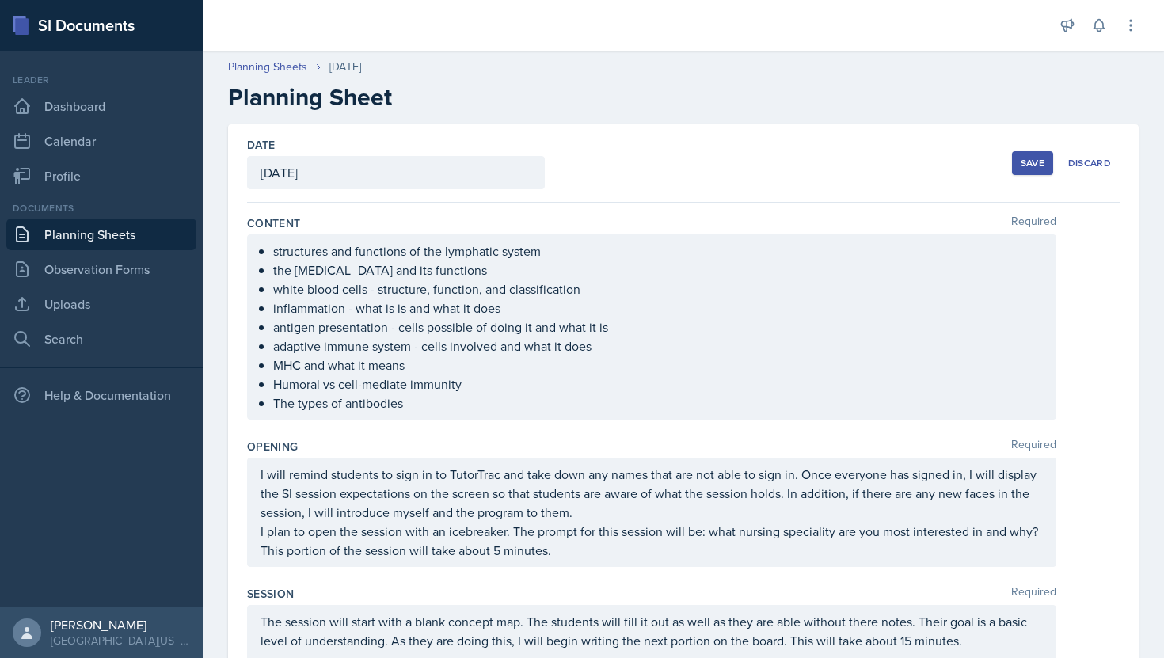
click at [700, 338] on ul "structures and functions of the lymphatic system the [MEDICAL_DATA] and its fun…" at bounding box center [658, 327] width 770 height 171
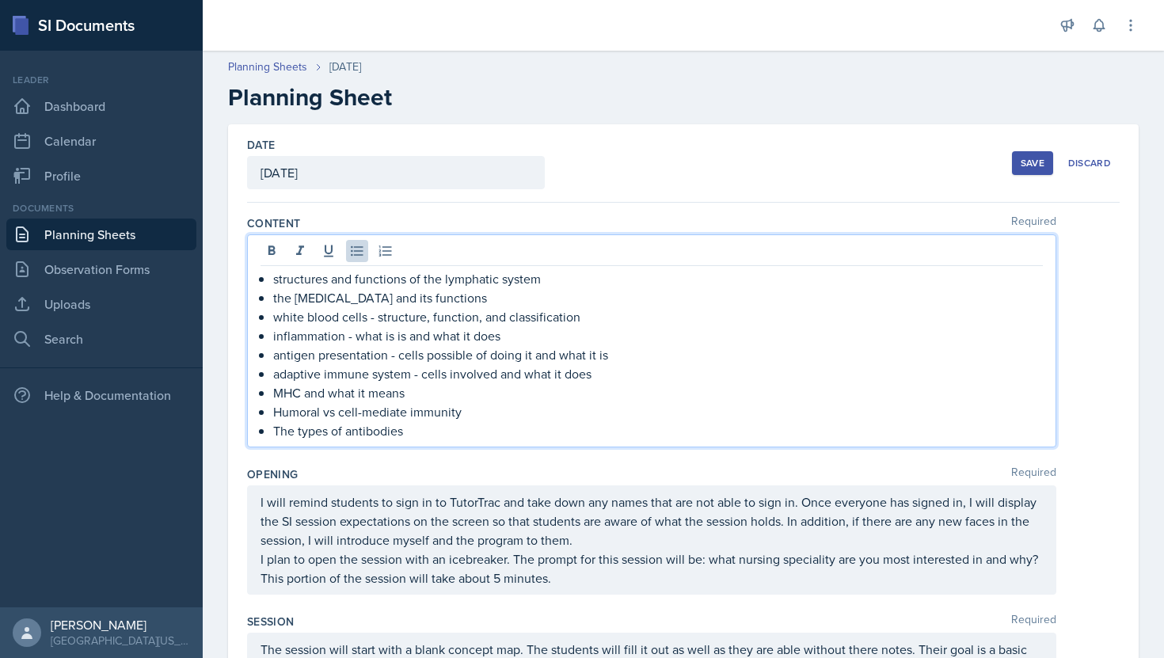
click at [1025, 167] on div "Save" at bounding box center [1033, 163] width 24 height 13
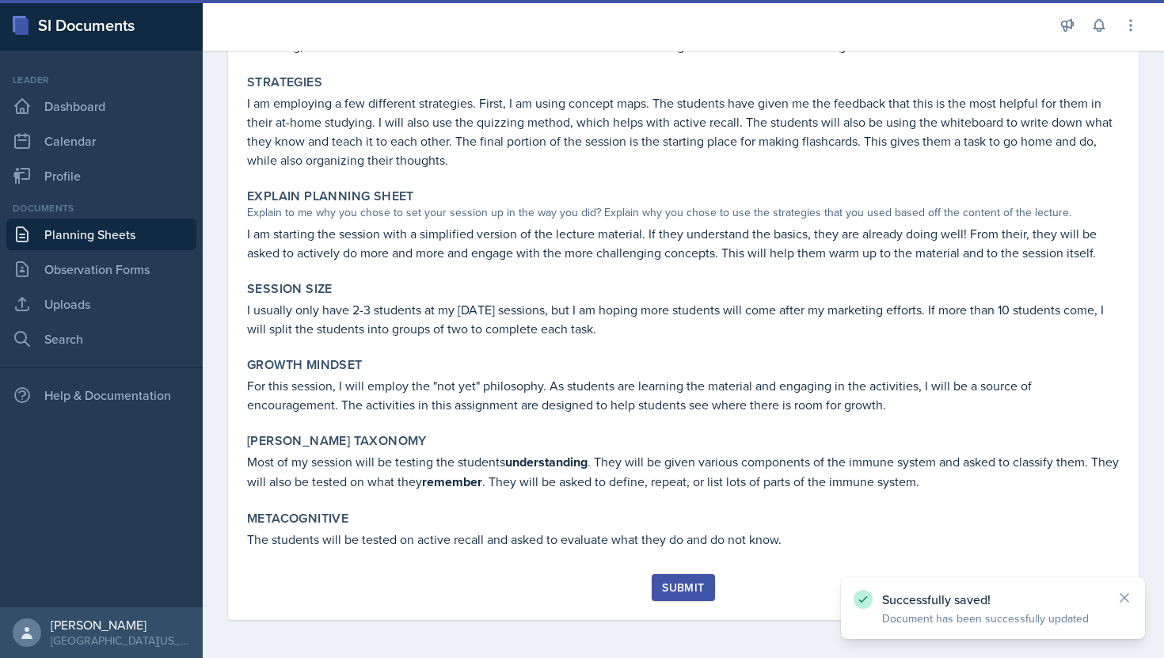
scroll to position [860, 0]
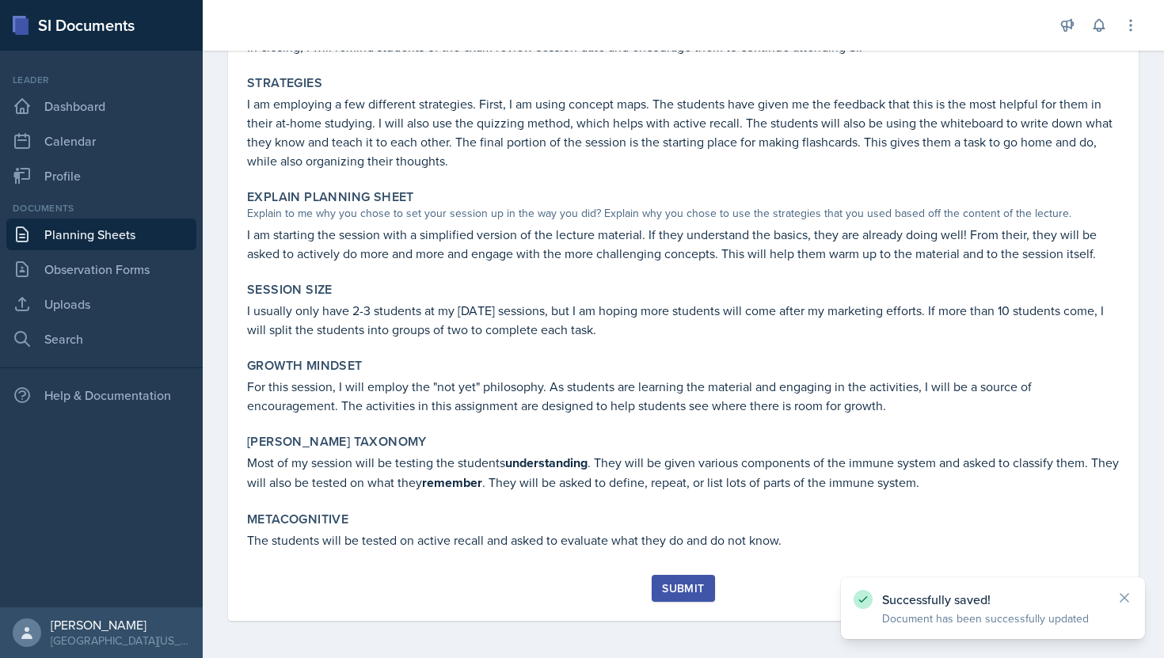
click at [685, 584] on div "Submit" at bounding box center [683, 588] width 42 height 13
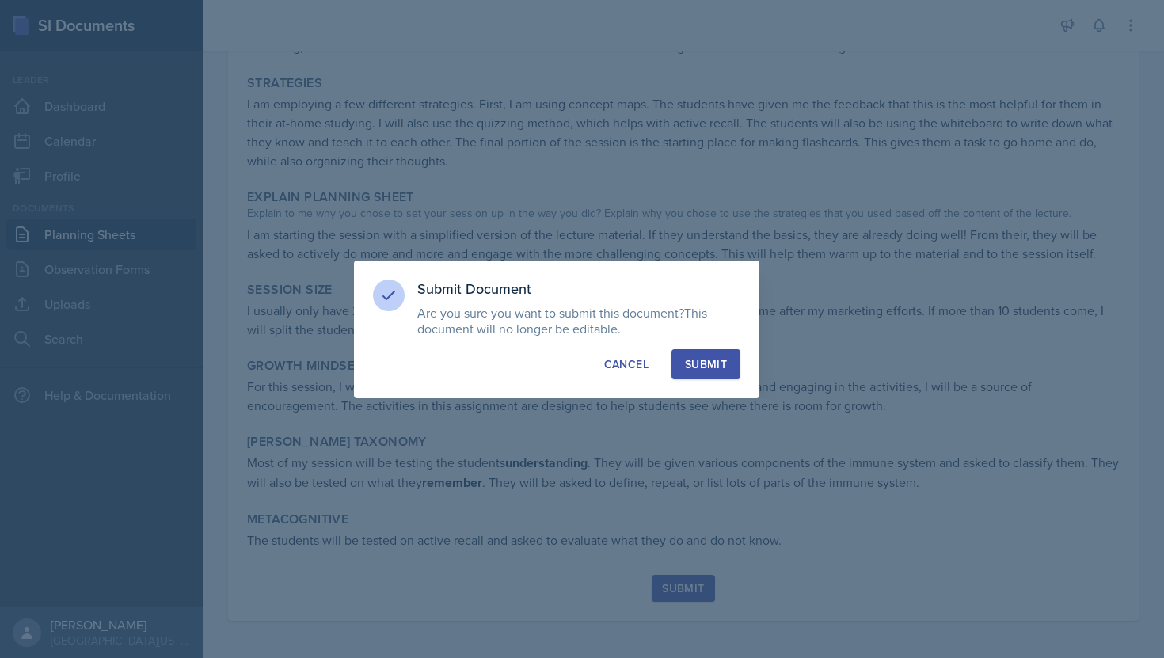
click at [698, 375] on button "Submit" at bounding box center [706, 364] width 69 height 30
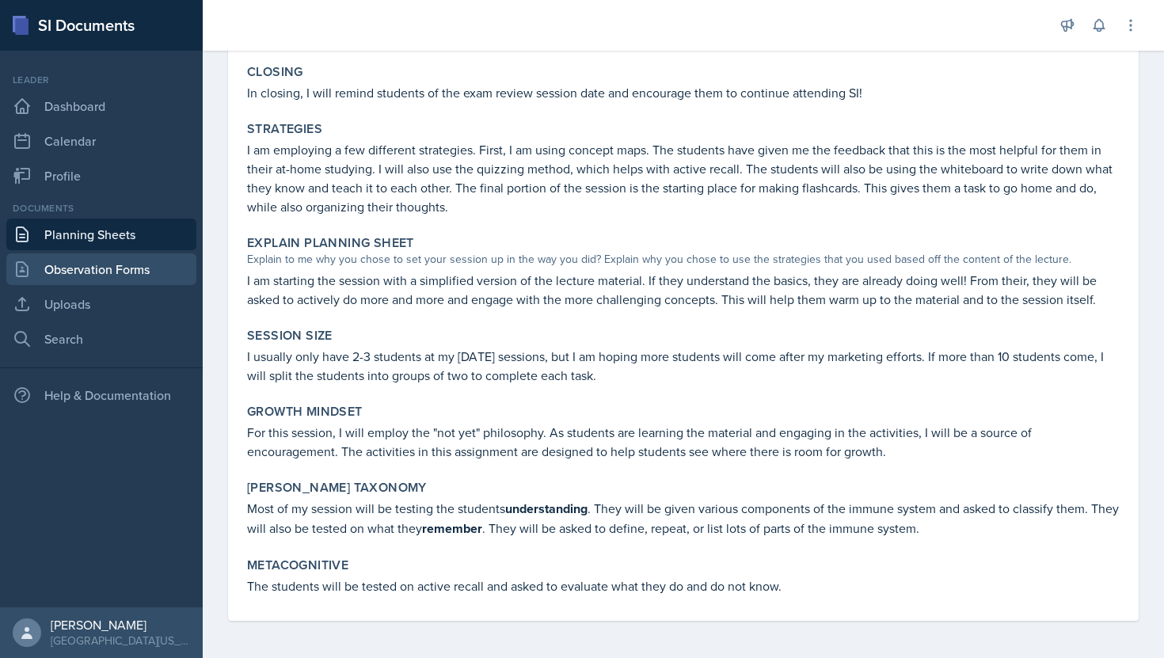
click at [83, 280] on link "Observation Forms" at bounding box center [101, 269] width 190 height 32
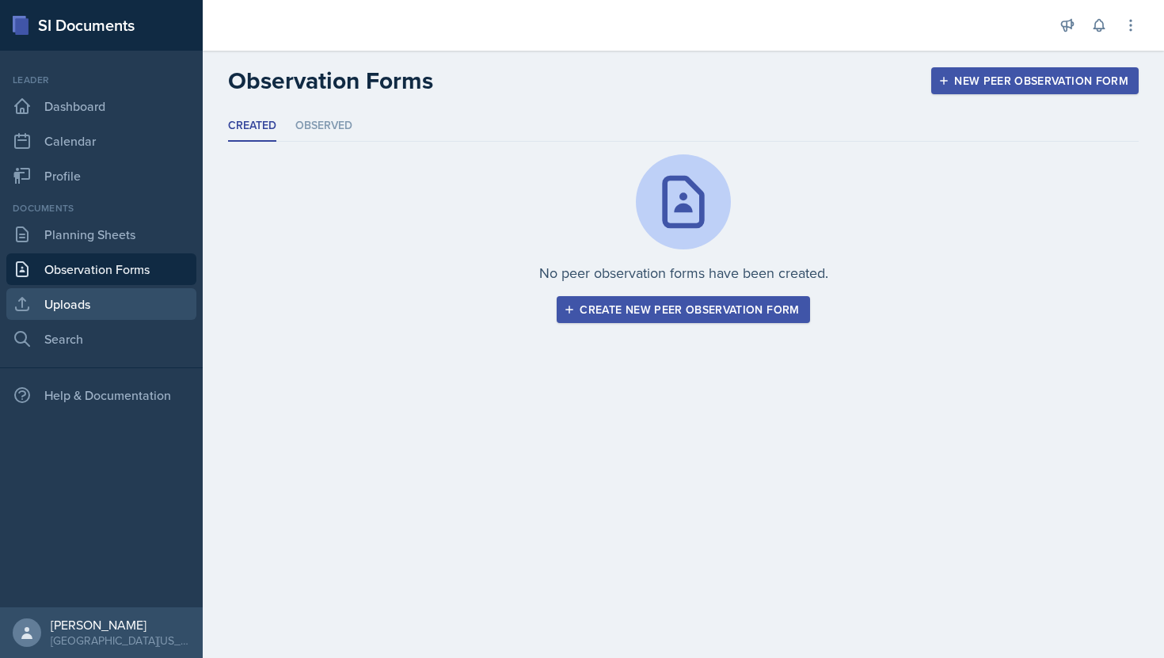
click at [127, 308] on link "Uploads" at bounding box center [101, 304] width 190 height 32
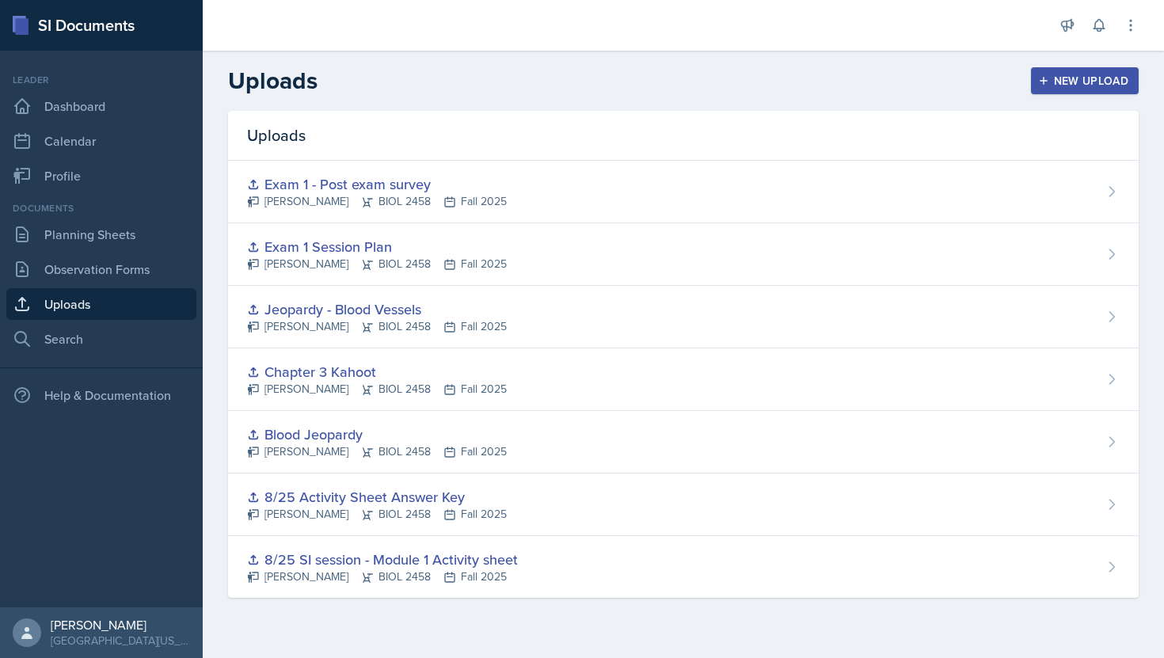
click at [1056, 75] on div "New Upload" at bounding box center [1085, 80] width 88 height 13
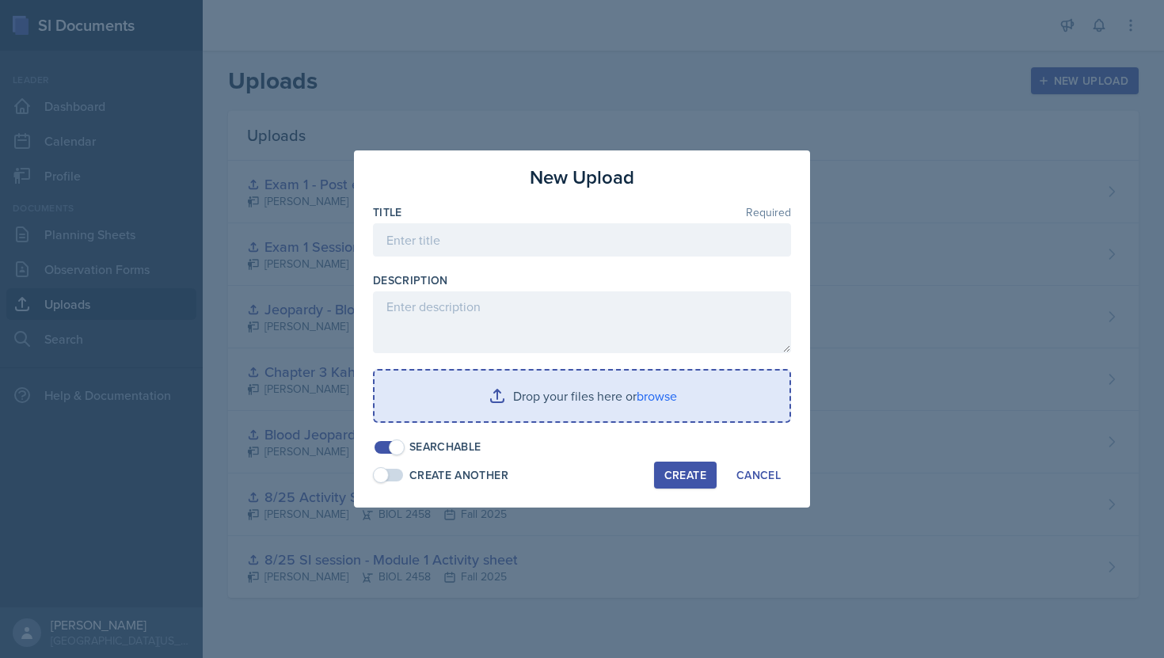
click at [595, 394] on input "file" at bounding box center [582, 396] width 415 height 51
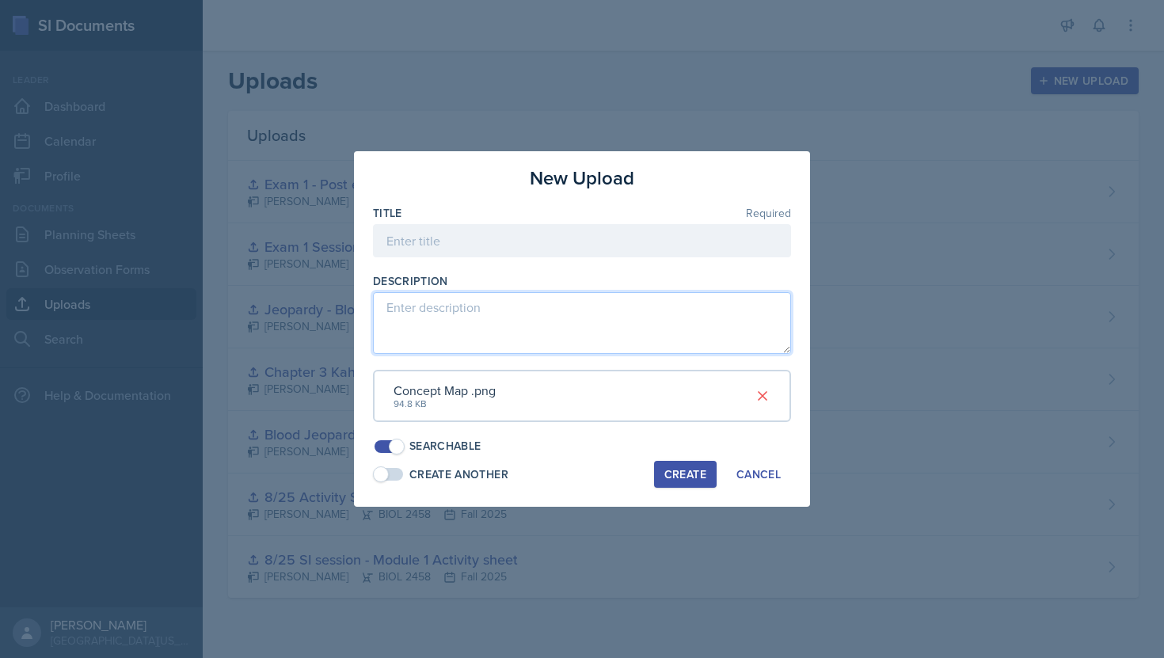
click at [588, 319] on textarea at bounding box center [582, 323] width 418 height 62
type textarea "The students will fill this out using their notes."
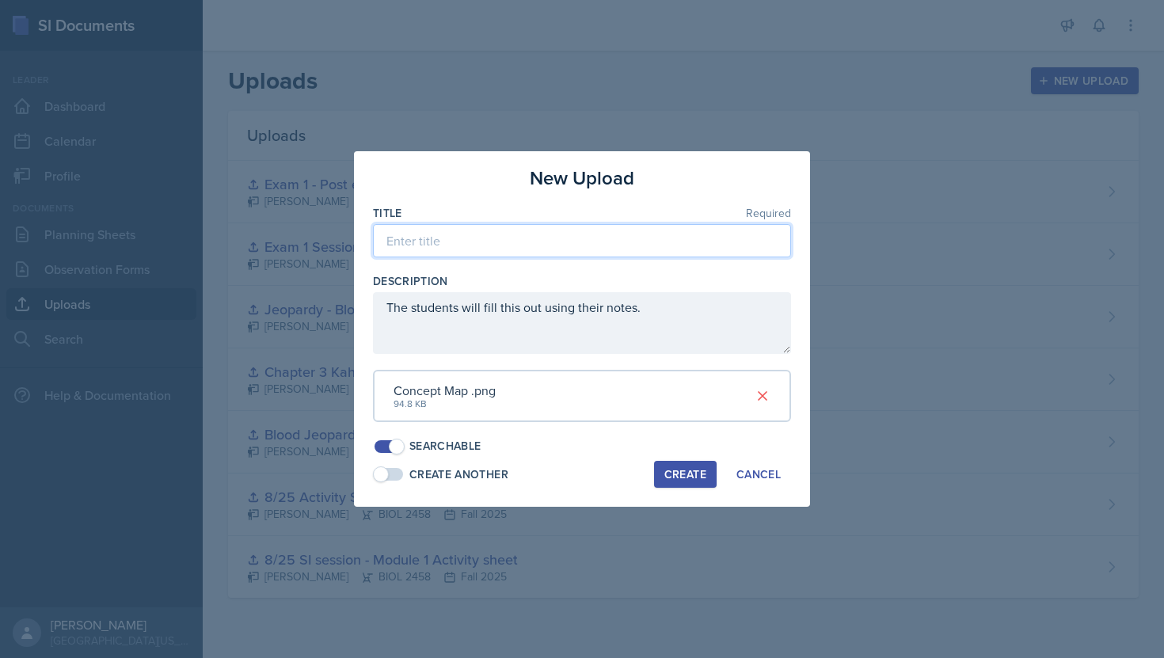
click at [542, 245] on input at bounding box center [582, 240] width 418 height 33
type input "Module 5 concept map"
click at [696, 475] on div "Create" at bounding box center [685, 474] width 42 height 13
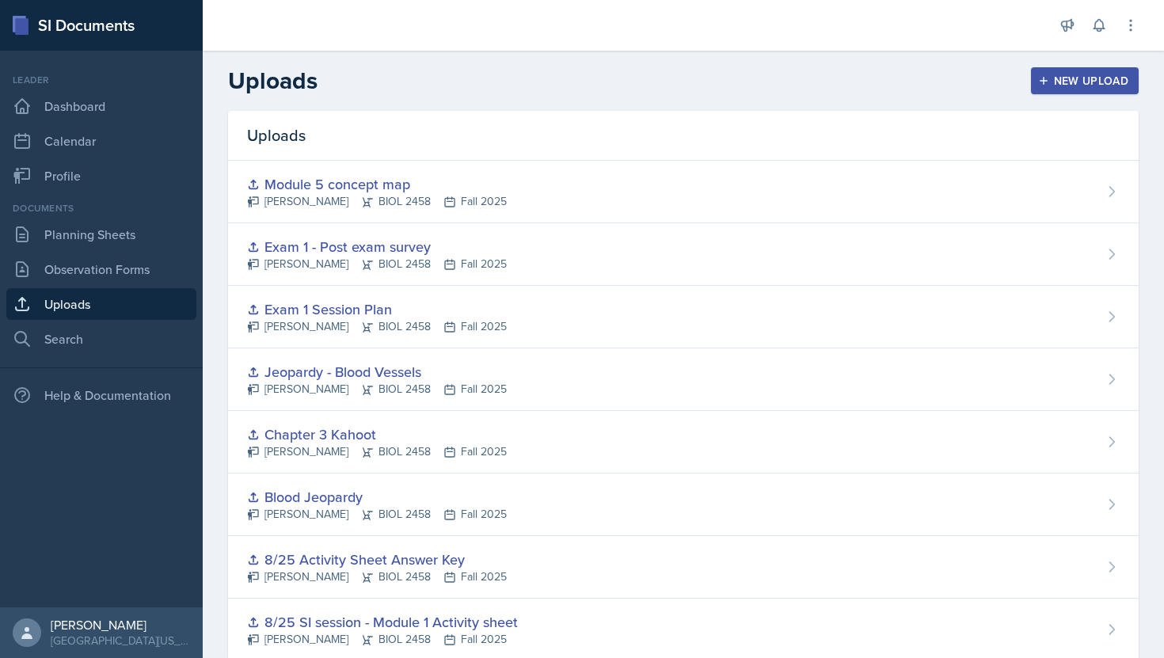
click at [1099, 78] on div "New Upload" at bounding box center [1085, 80] width 88 height 13
